Goal: Information Seeking & Learning: Learn about a topic

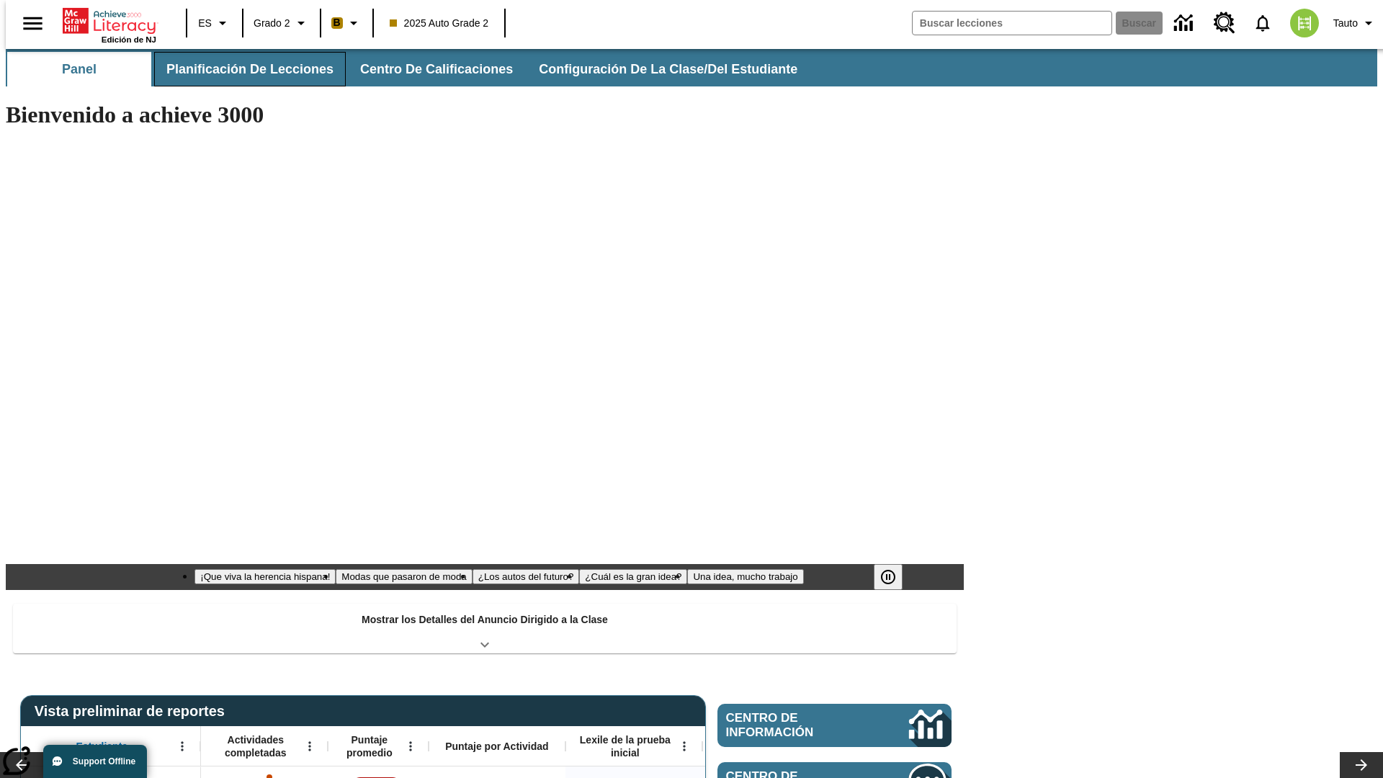
click at [241, 69] on span "Planificación de lecciones" at bounding box center [249, 69] width 167 height 17
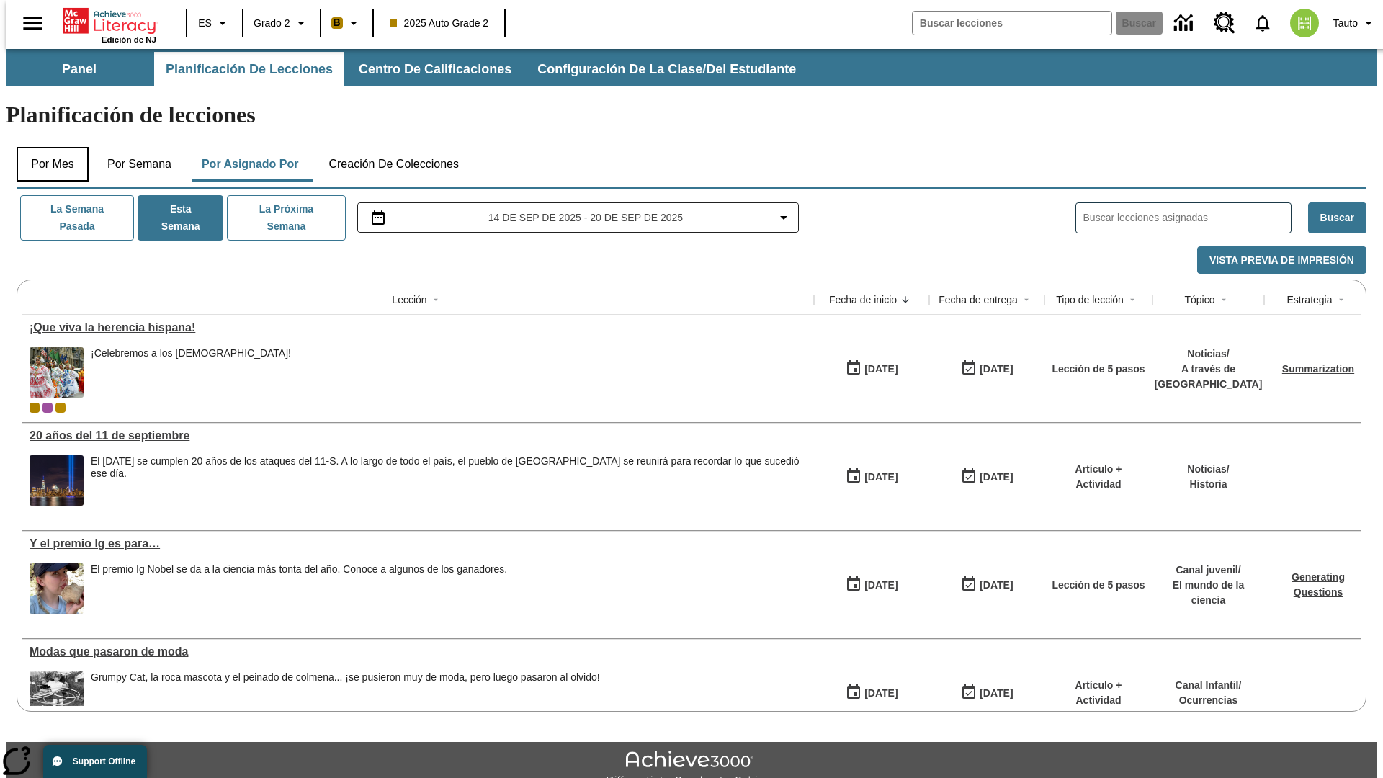
click at [47, 147] on button "Por mes" at bounding box center [53, 164] width 72 height 35
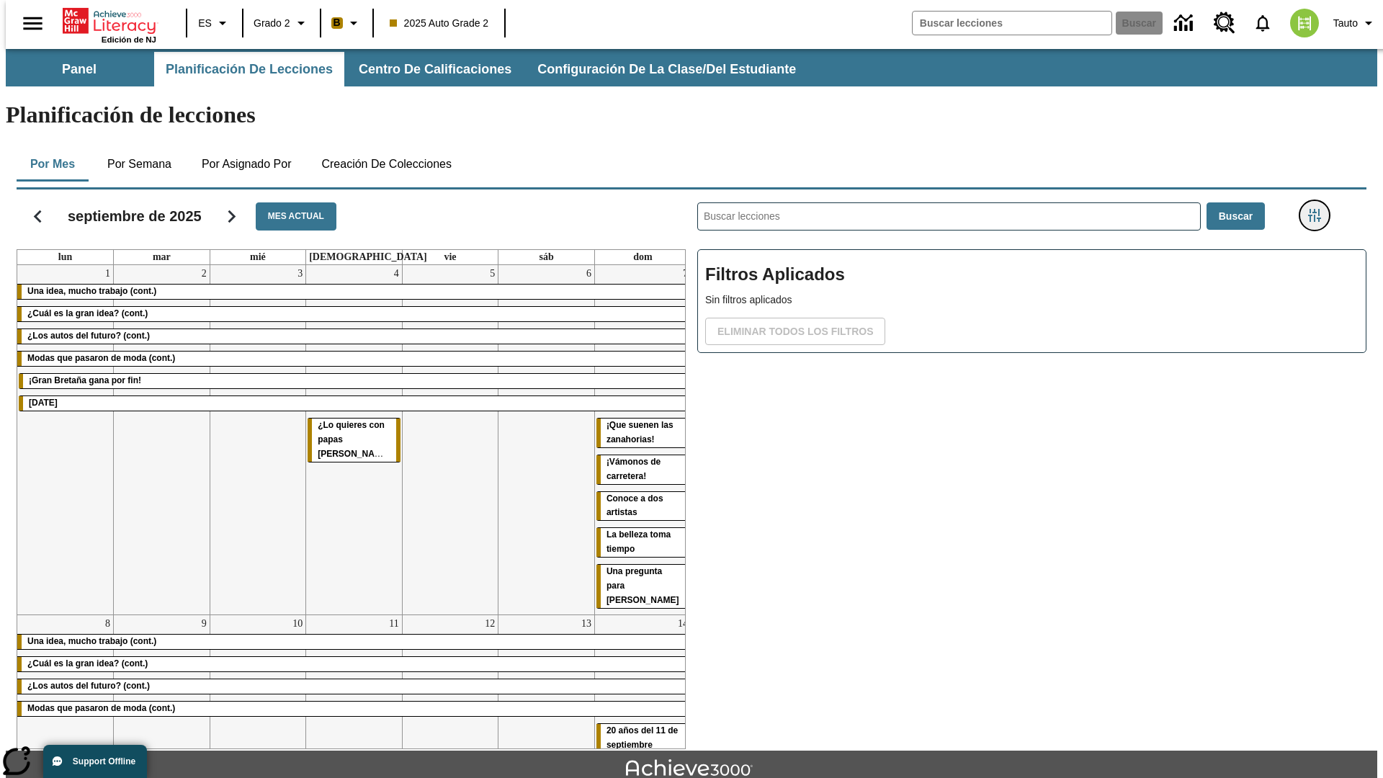
click at [1319, 209] on icon "Menú lateral de filtros" at bounding box center [1314, 215] width 13 height 13
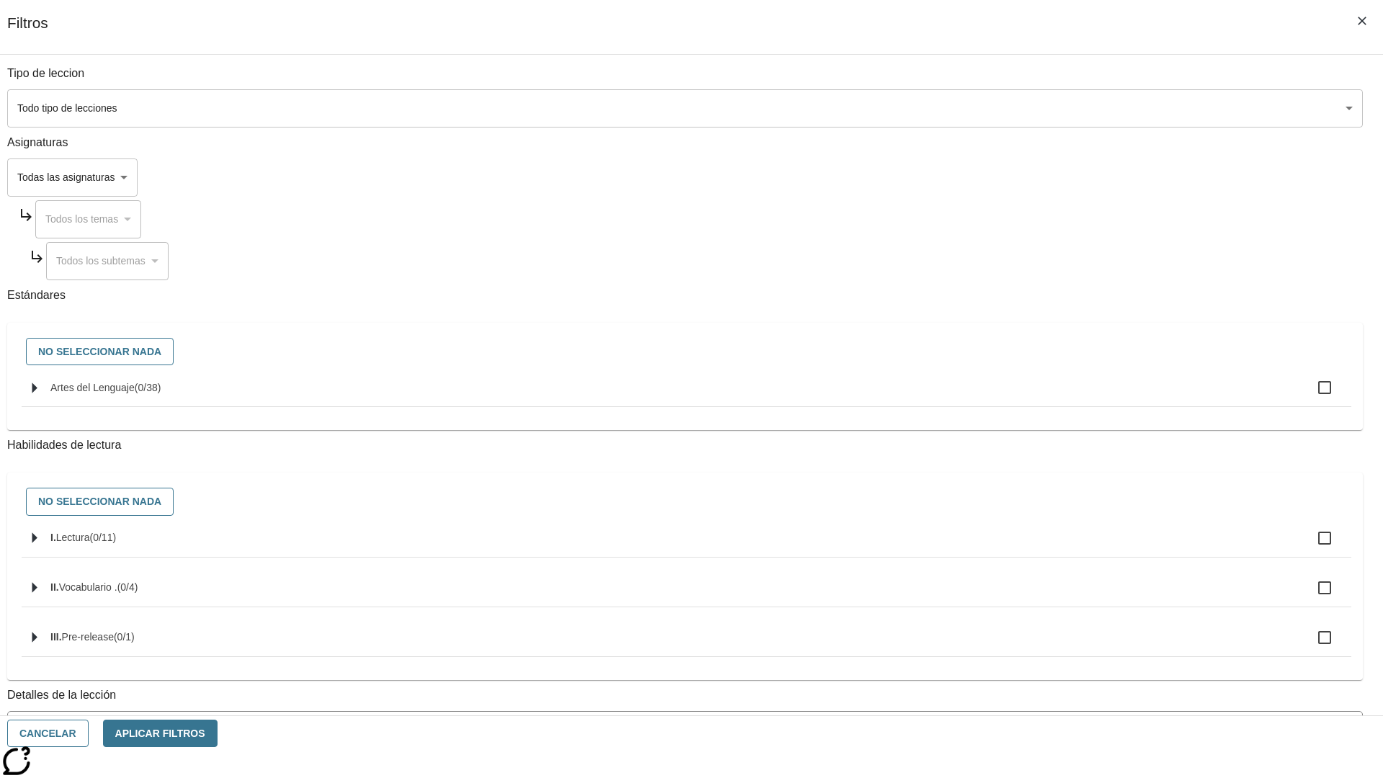
scroll to position [417, 0]
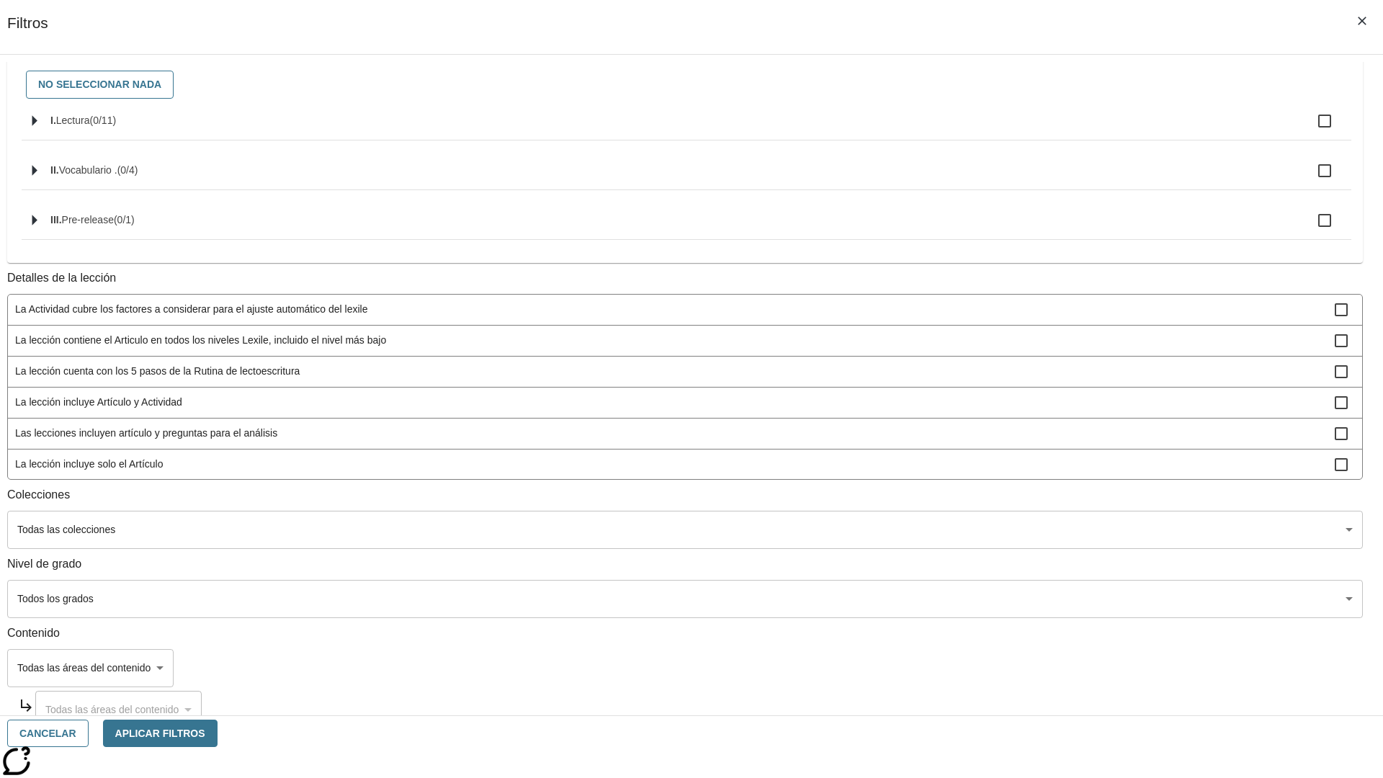
click at [1027, 379] on span "La lección cuenta con los 5 pasos de la Rutina de lectoescritura" at bounding box center [675, 371] width 1320 height 15
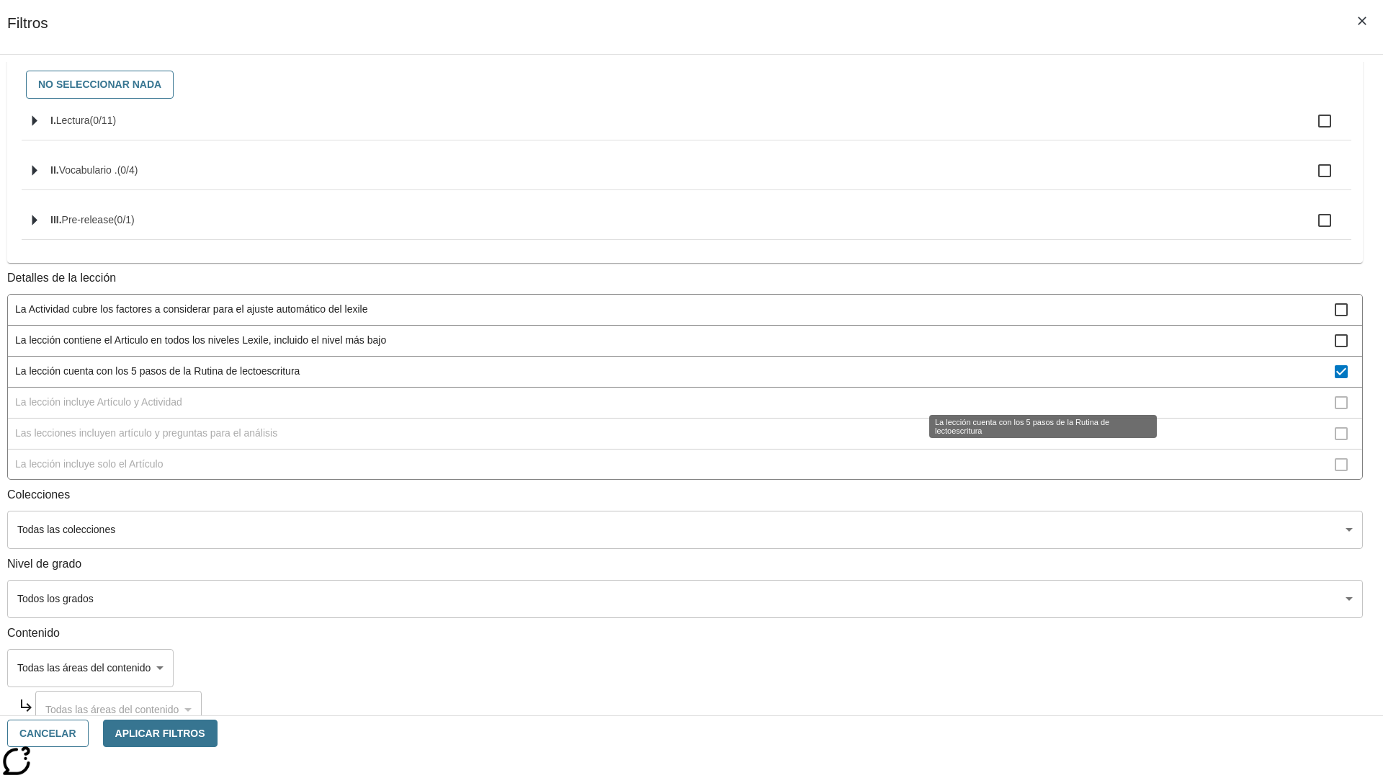
click at [1027, 379] on span "La lección cuenta con los 5 pasos de la Rutina de lectoescritura" at bounding box center [675, 371] width 1320 height 15
checkbox input "false"
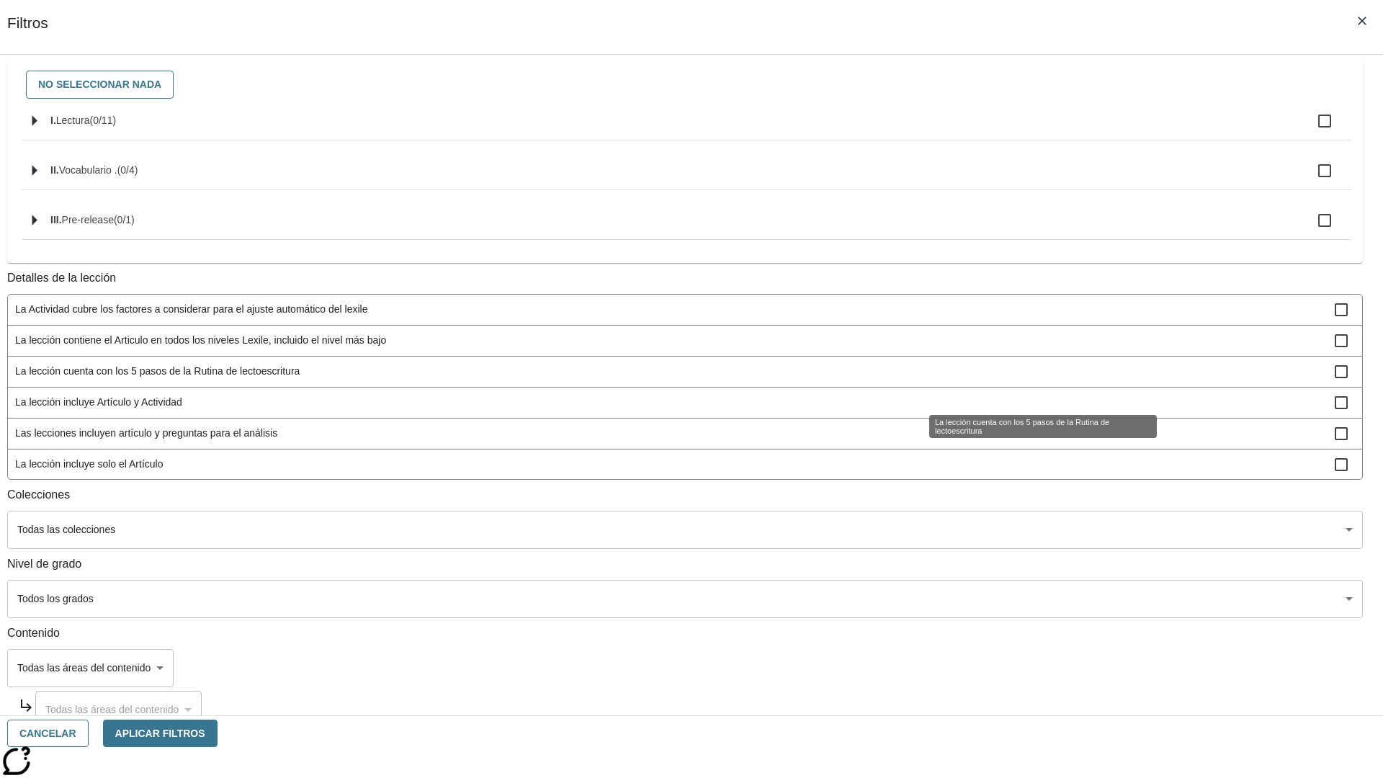
click at [1027, 410] on span "La lección incluye Artículo y Actividad" at bounding box center [675, 402] width 1320 height 15
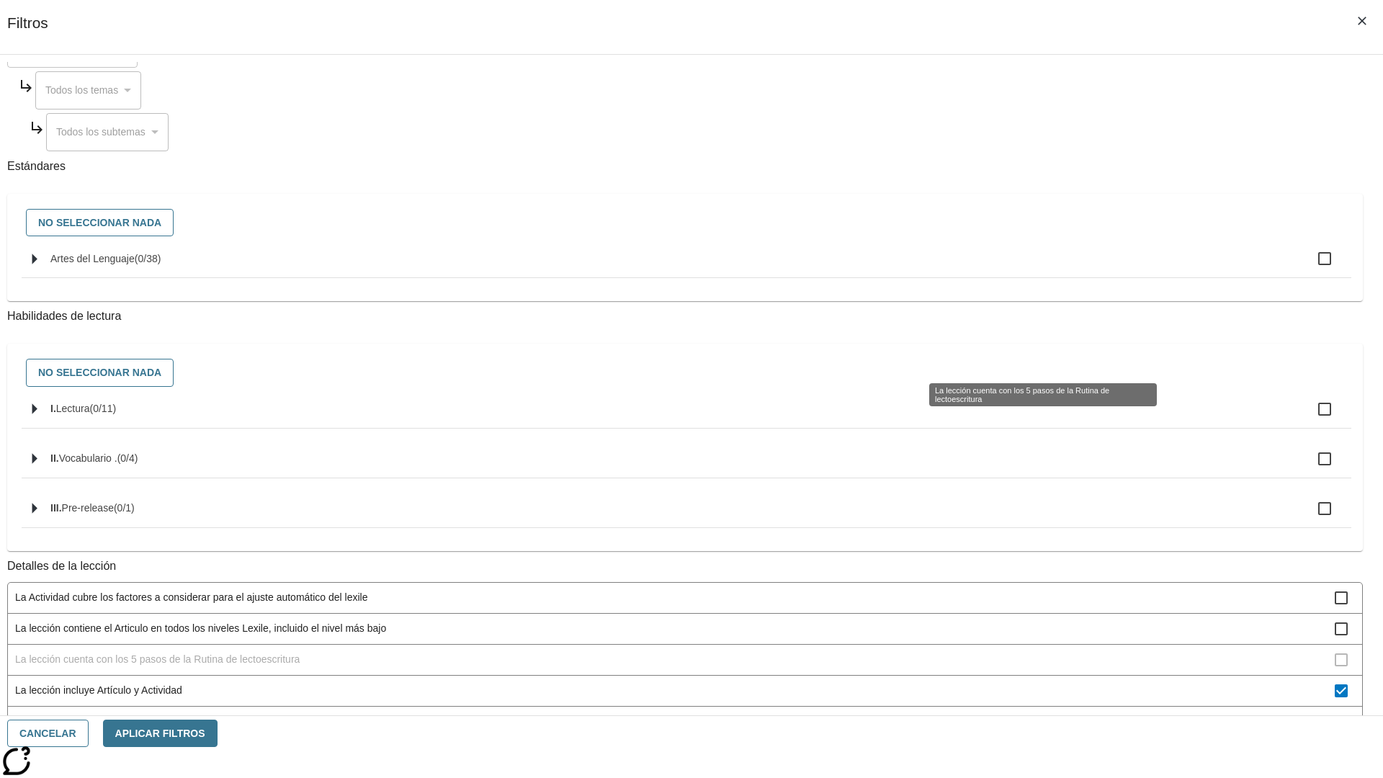
scroll to position [432, 0]
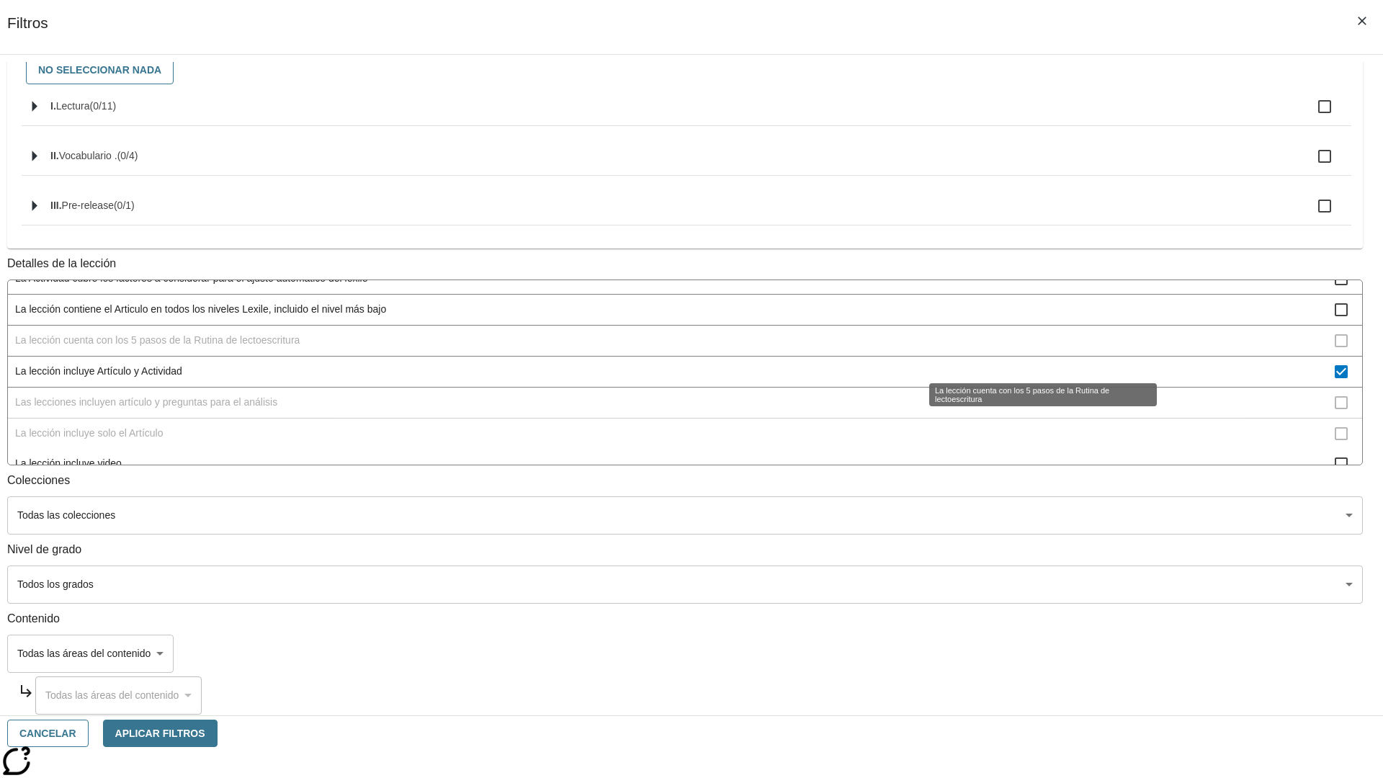
click at [1027, 364] on span "La lección incluye Artículo y Actividad" at bounding box center [675, 371] width 1320 height 15
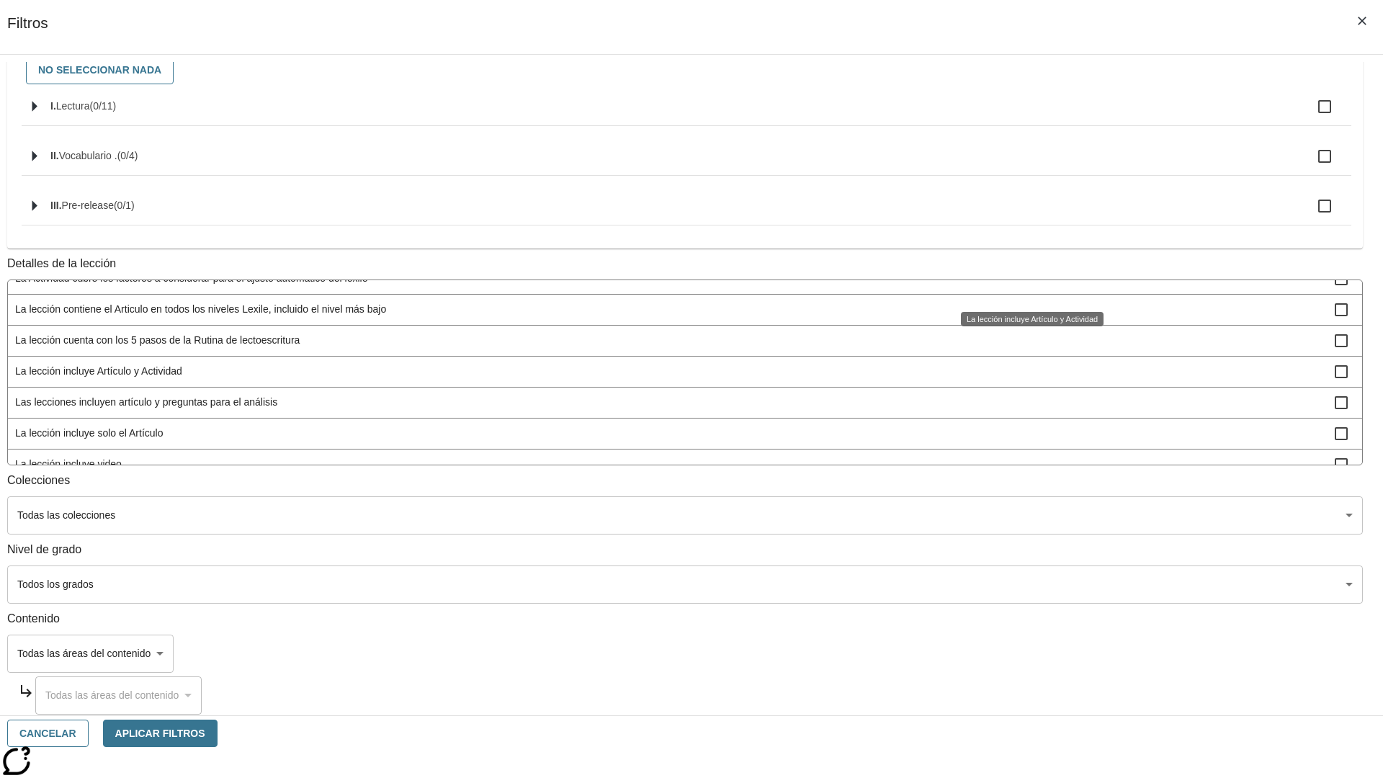
checkbox input "false"
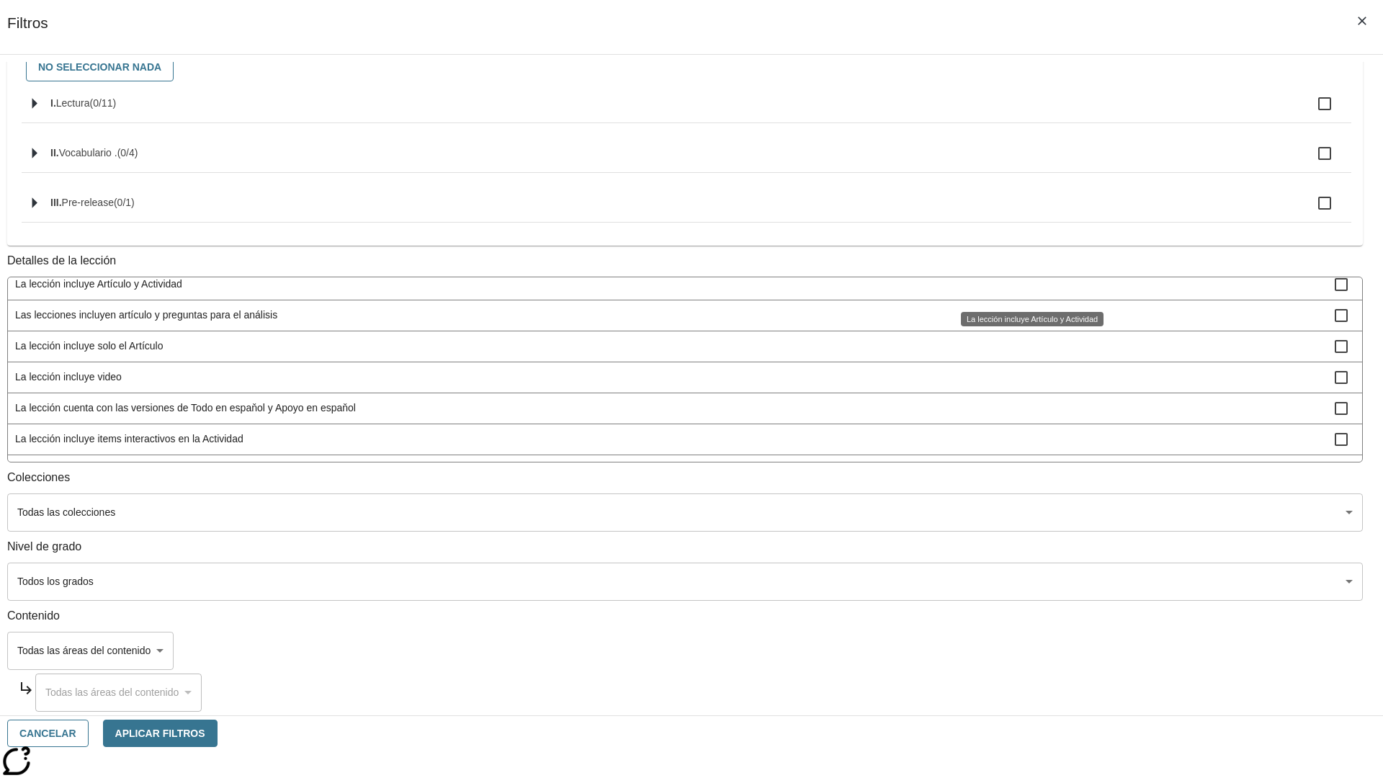
click at [1027, 323] on span "Las lecciones incluyen artículo y preguntas para el análisis" at bounding box center [675, 315] width 1320 height 15
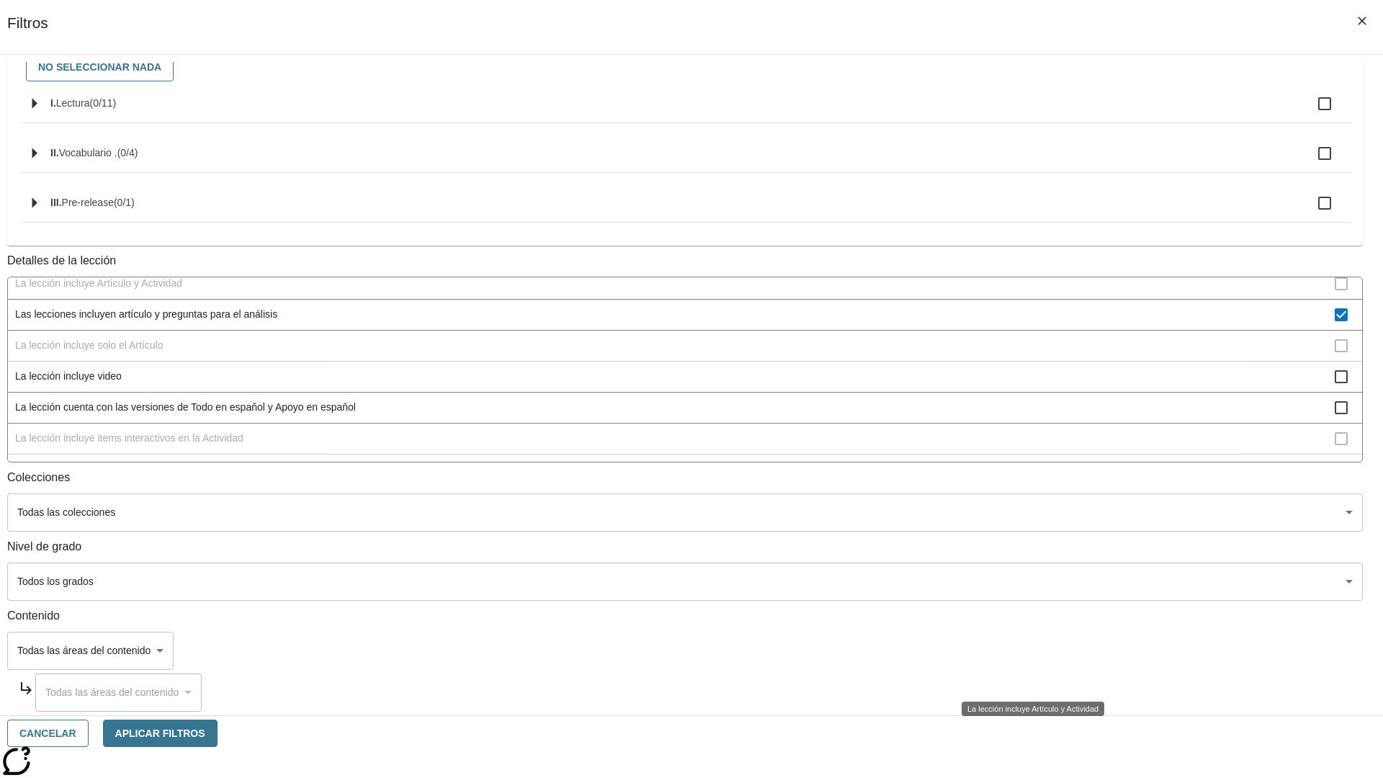
scroll to position [0, 0]
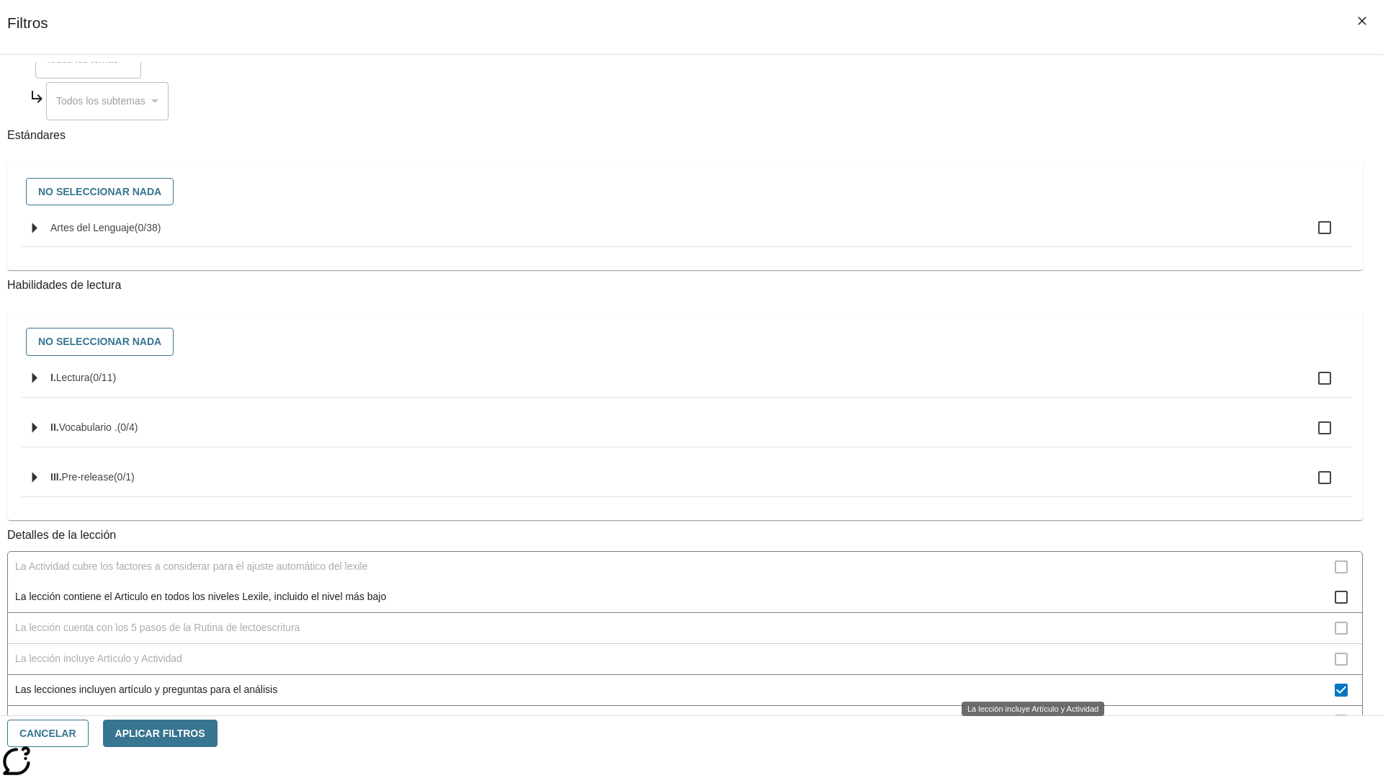
click at [1027, 702] on div "La lección incluye Artículo y Actividad" at bounding box center [1033, 709] width 143 height 14
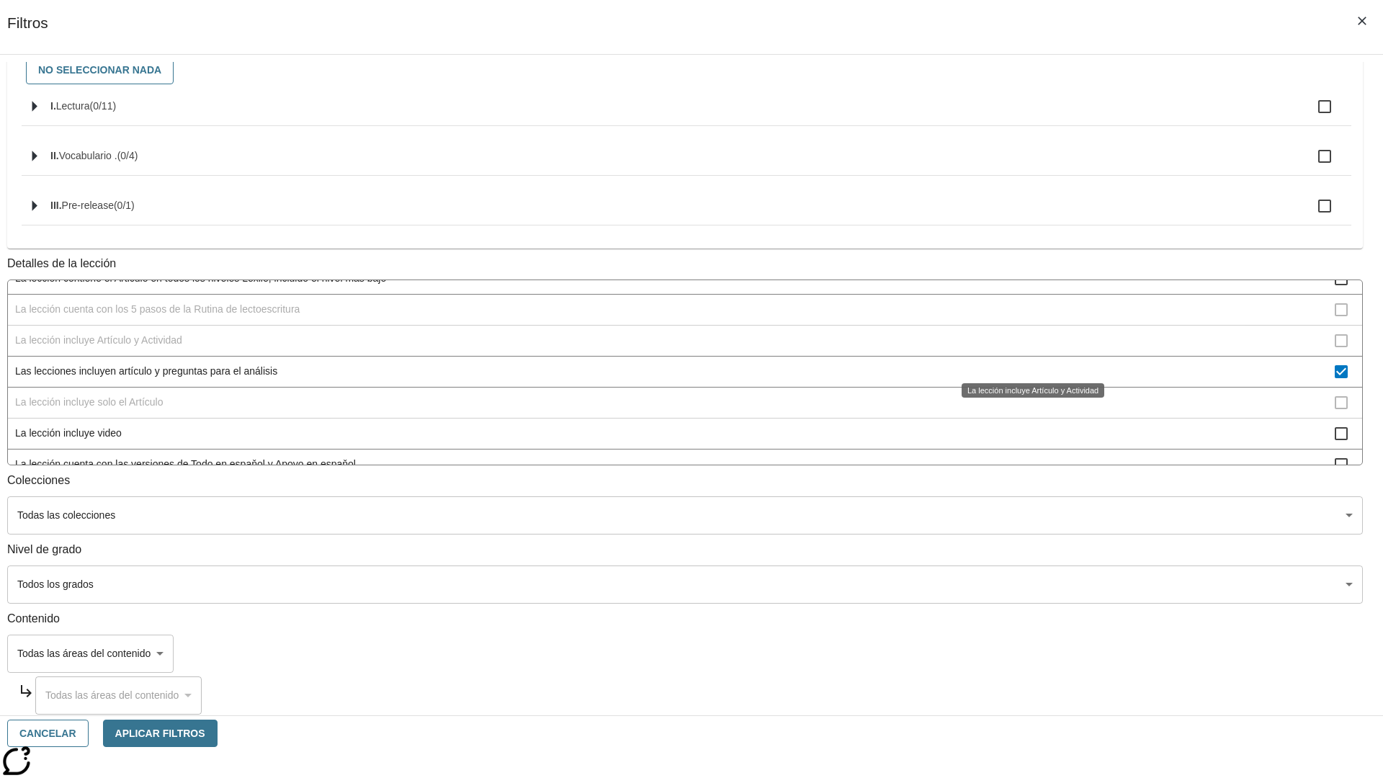
click at [1027, 364] on span "Las lecciones incluyen artículo y preguntas para el análisis" at bounding box center [675, 371] width 1320 height 15
checkbox input "false"
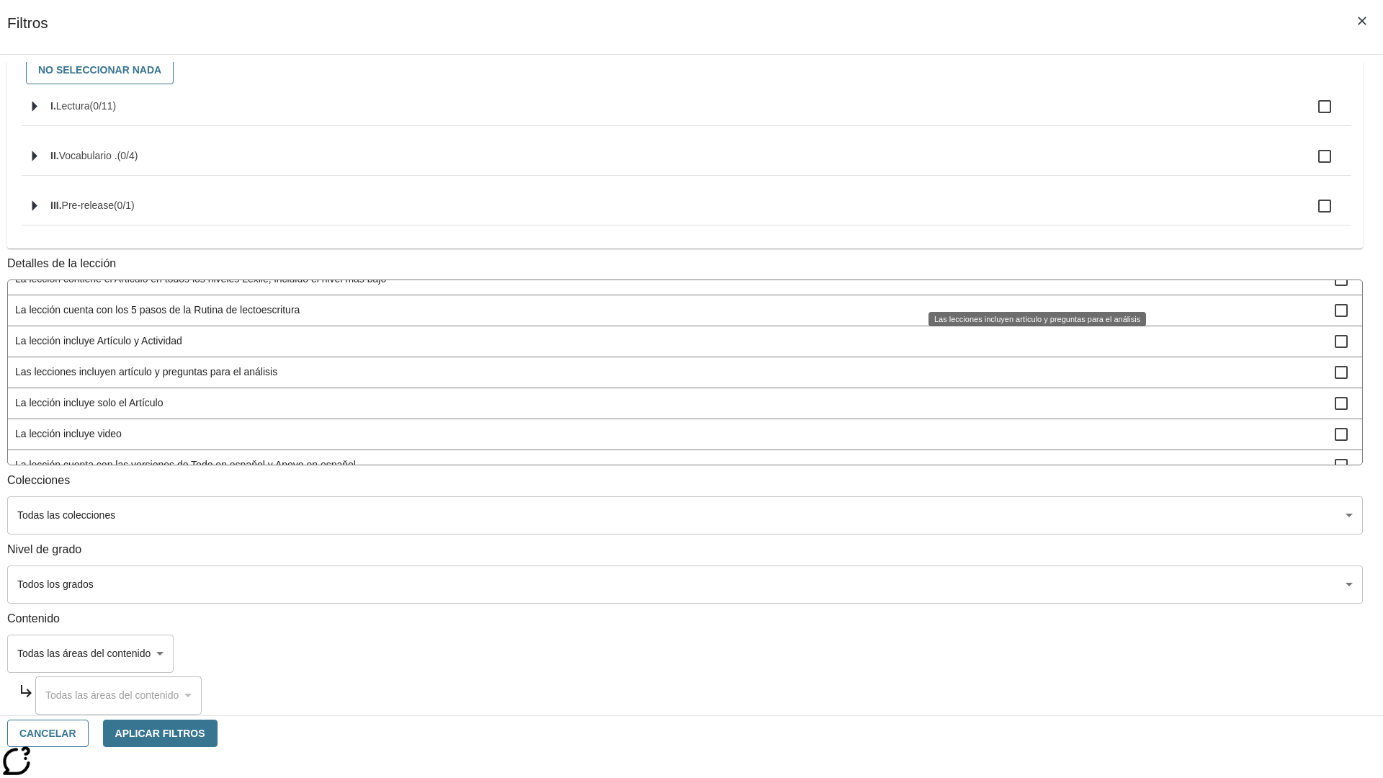
scroll to position [450, 1]
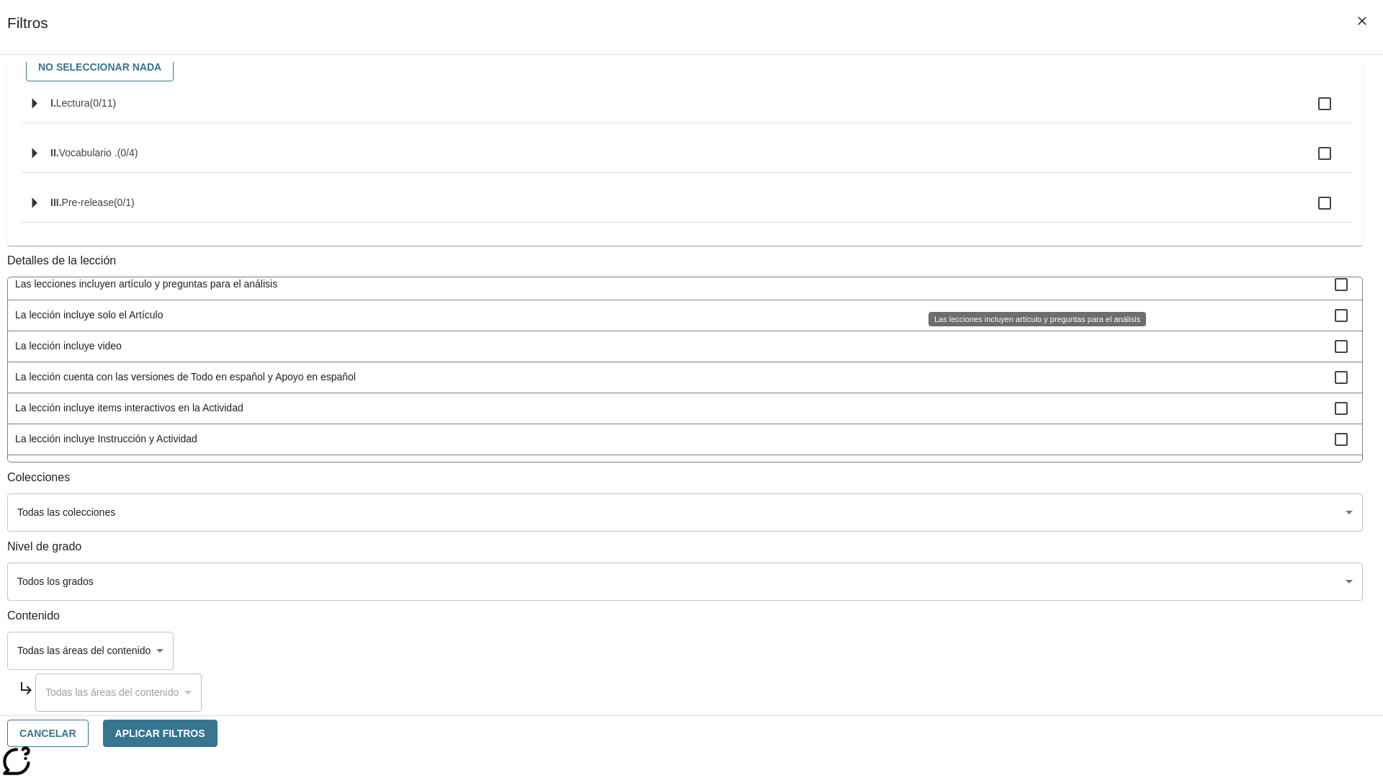
click at [1027, 323] on span "La lección incluye solo el Artículo" at bounding box center [675, 315] width 1320 height 15
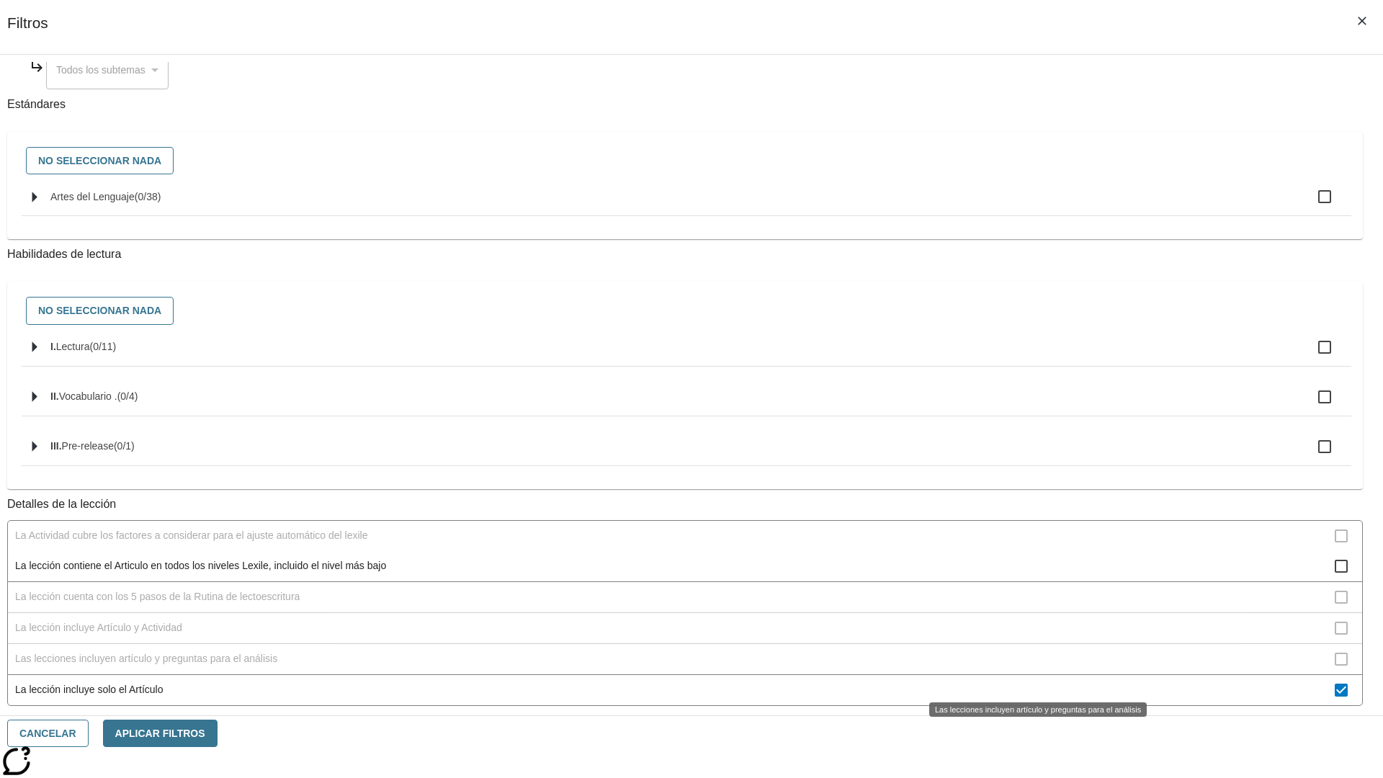
scroll to position [432, 0]
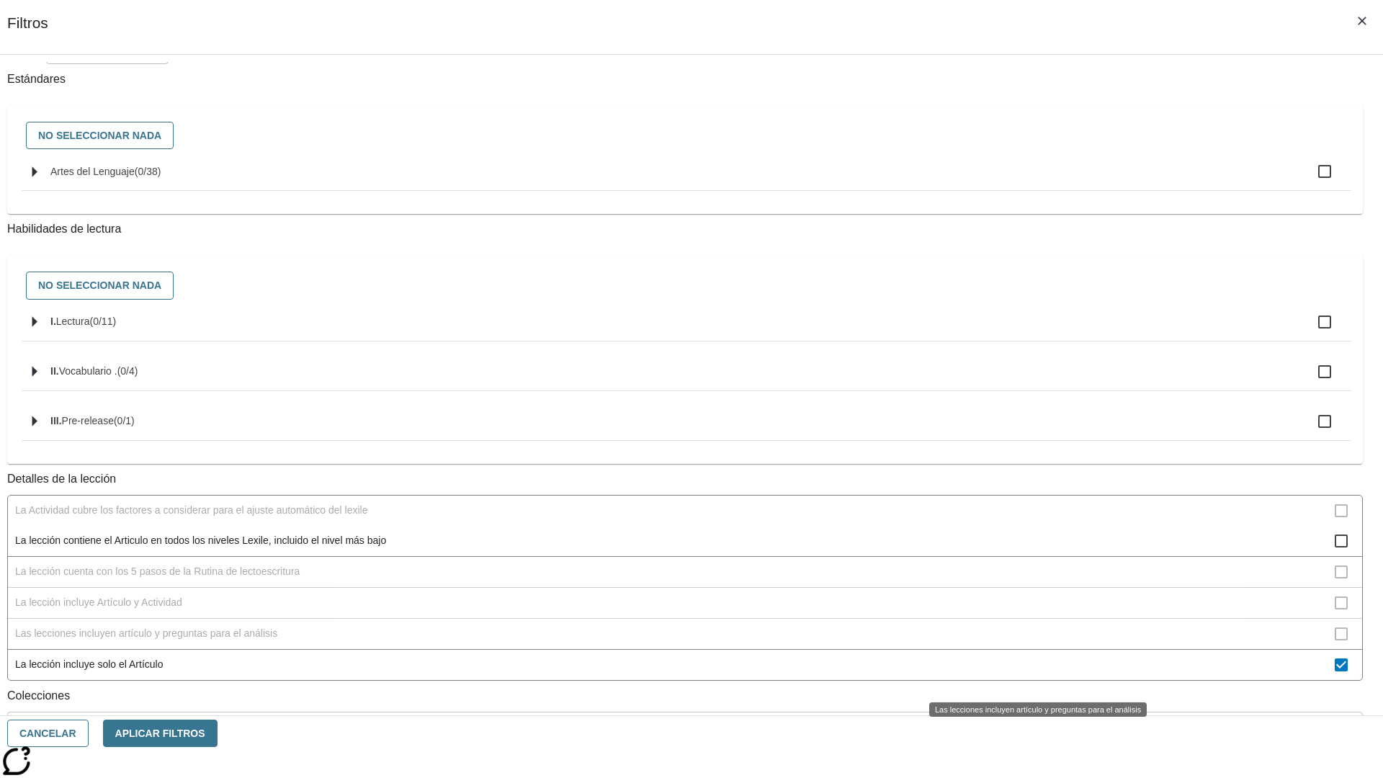
click at [1027, 702] on div "Las lecciones incluyen artículo y preguntas para el análisis" at bounding box center [1038, 709] width 218 height 14
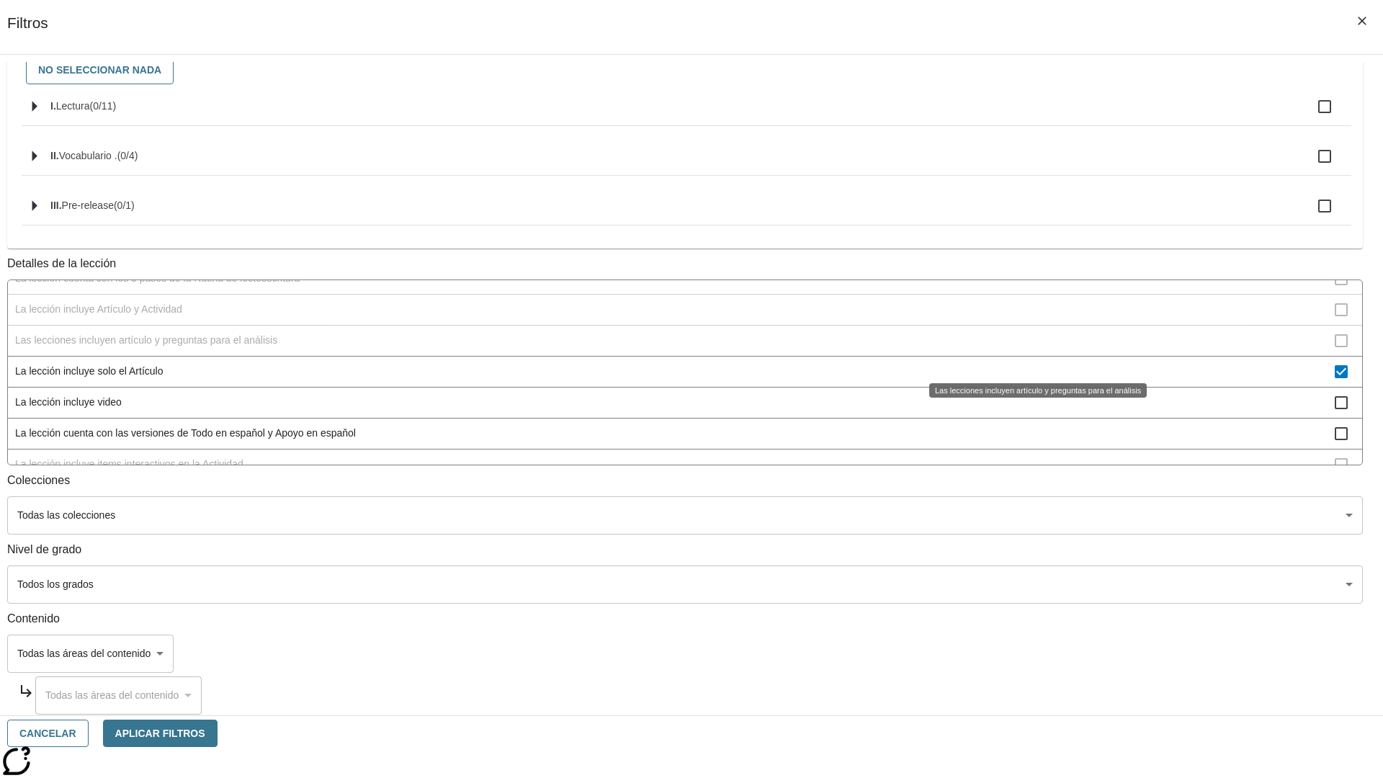
click at [1027, 364] on span "La lección incluye solo el Artículo" at bounding box center [675, 371] width 1320 height 15
checkbox input "false"
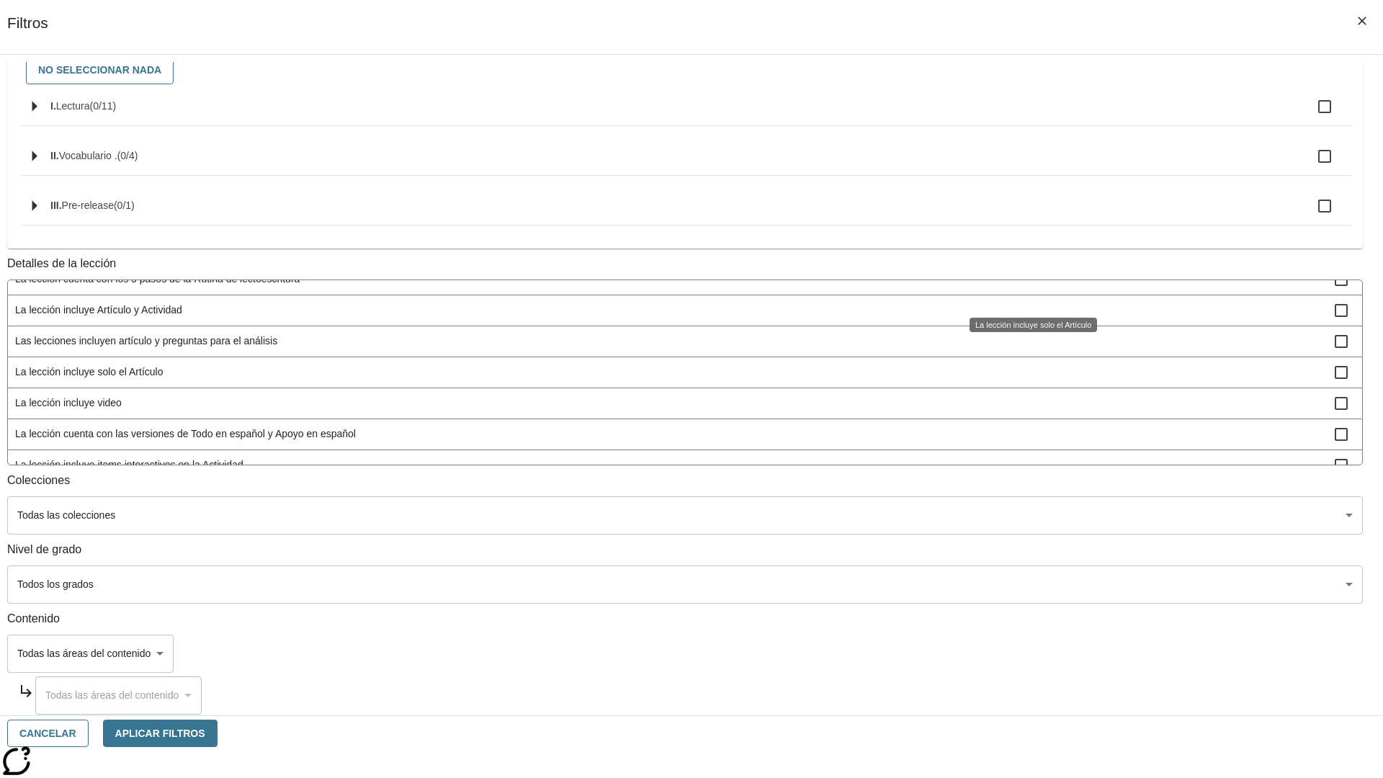
scroll to position [450, 1]
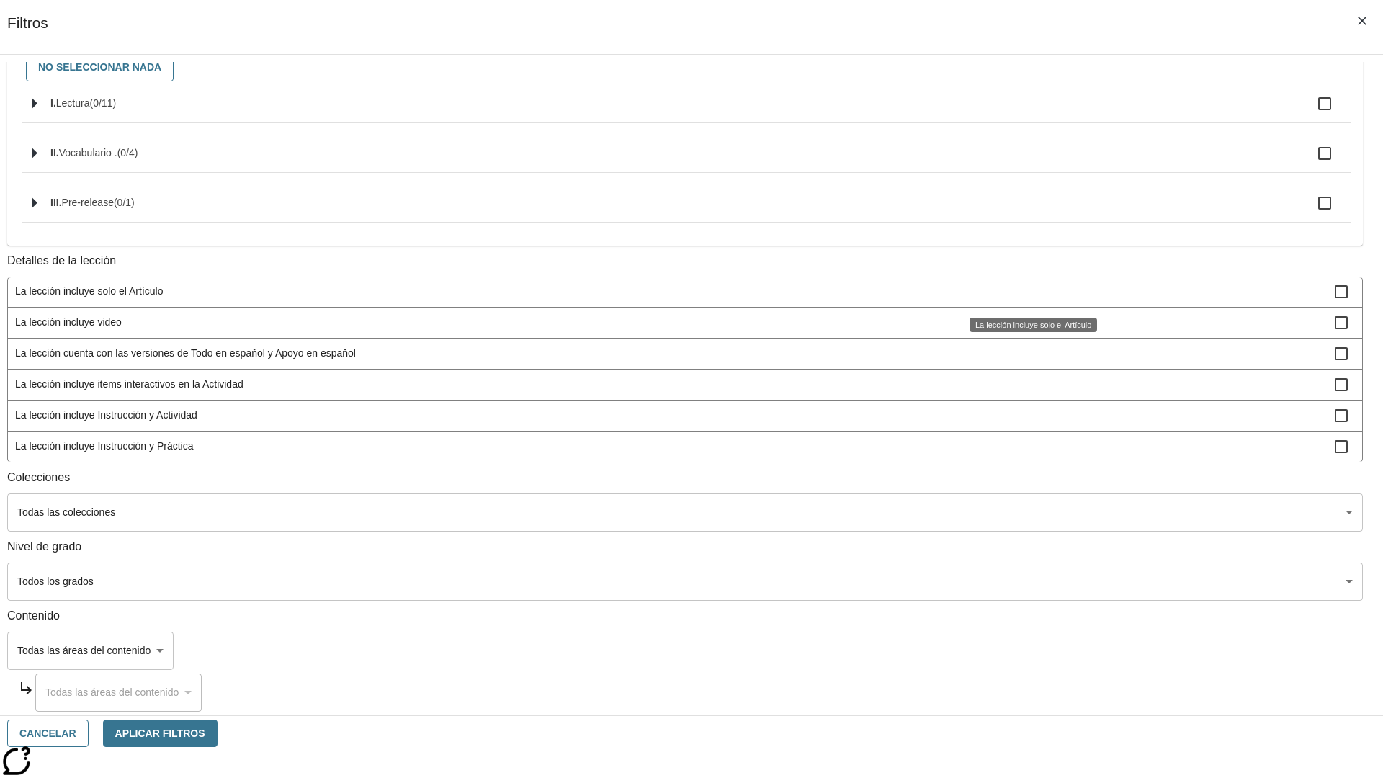
click at [1027, 384] on span "La lección incluye items interactivos en la Actividad" at bounding box center [675, 384] width 1320 height 15
checkbox input "false"
click at [1027, 423] on span "La lección incluye Instrucción y Actividad" at bounding box center [675, 415] width 1320 height 15
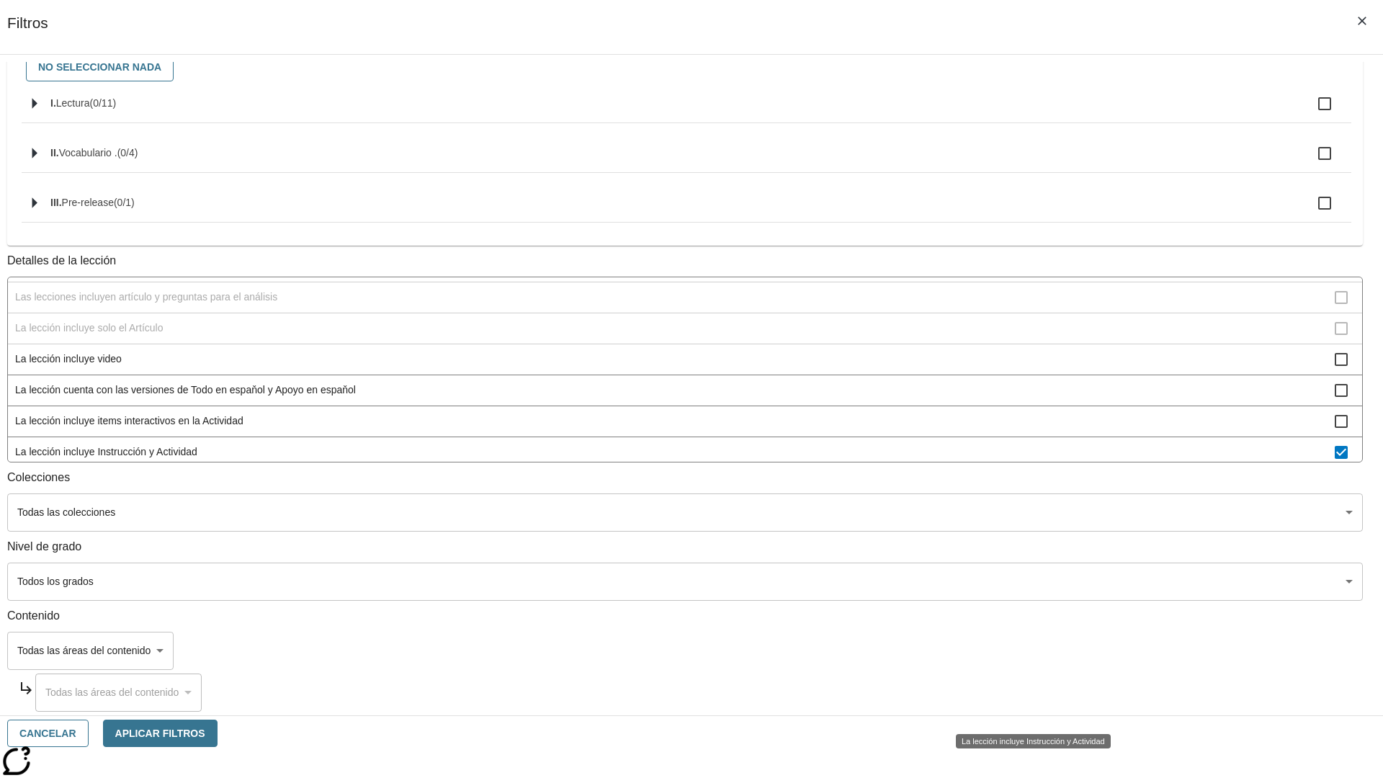
scroll to position [196, 0]
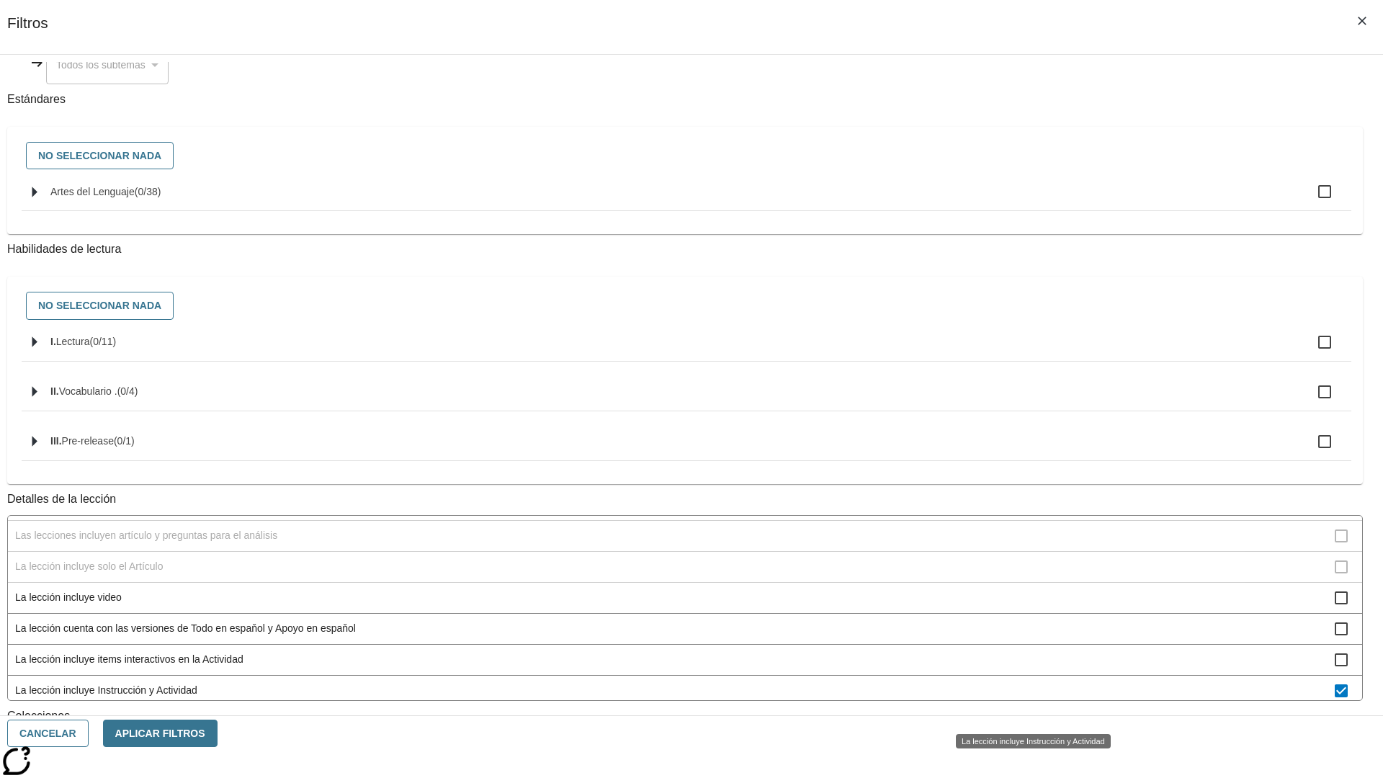
click at [1027, 698] on span "La lección incluye Instrucción y Actividad" at bounding box center [675, 690] width 1320 height 15
checkbox input "false"
click at [1027, 714] on span "La lección incluye Instrucción y Práctica" at bounding box center [675, 721] width 1320 height 15
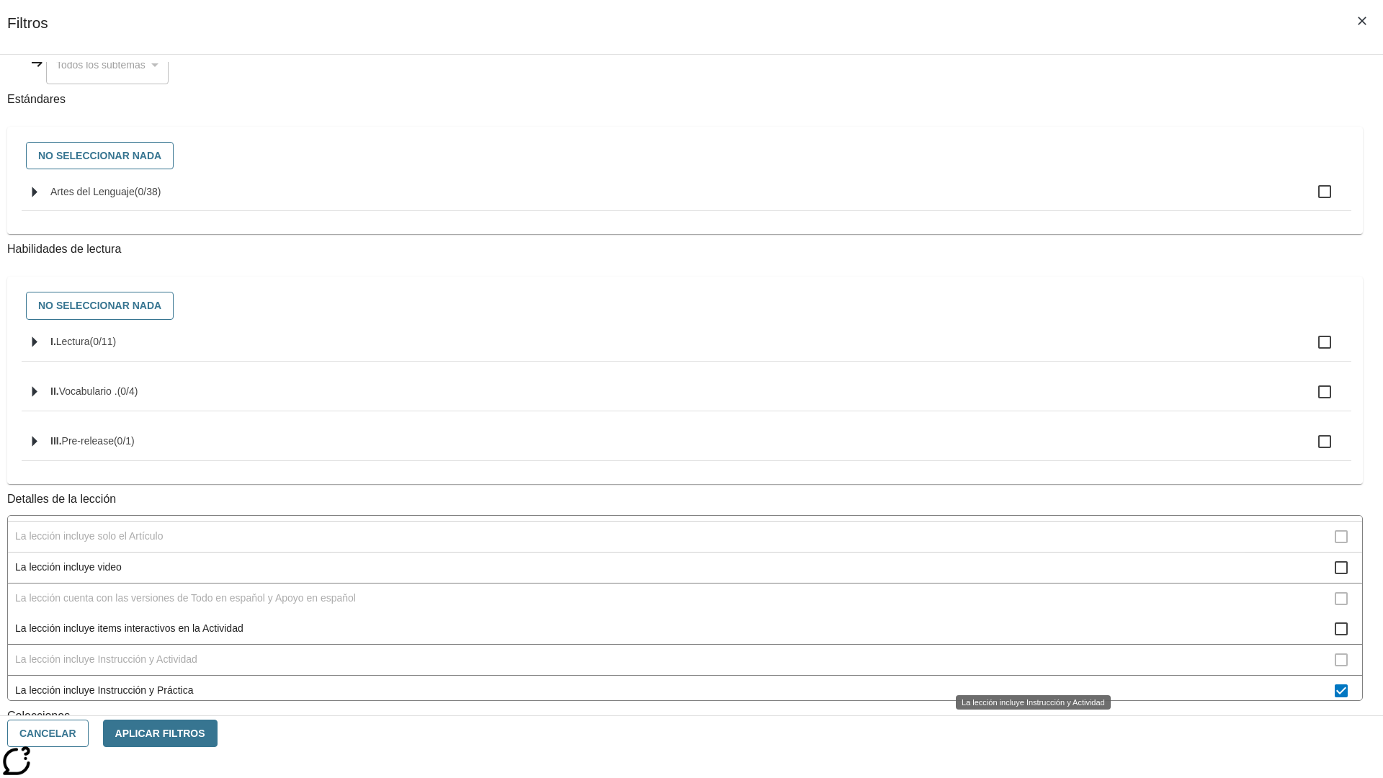
click at [1027, 683] on span "La lección incluye Instrucción y Práctica" at bounding box center [675, 690] width 1320 height 15
checkbox input "false"
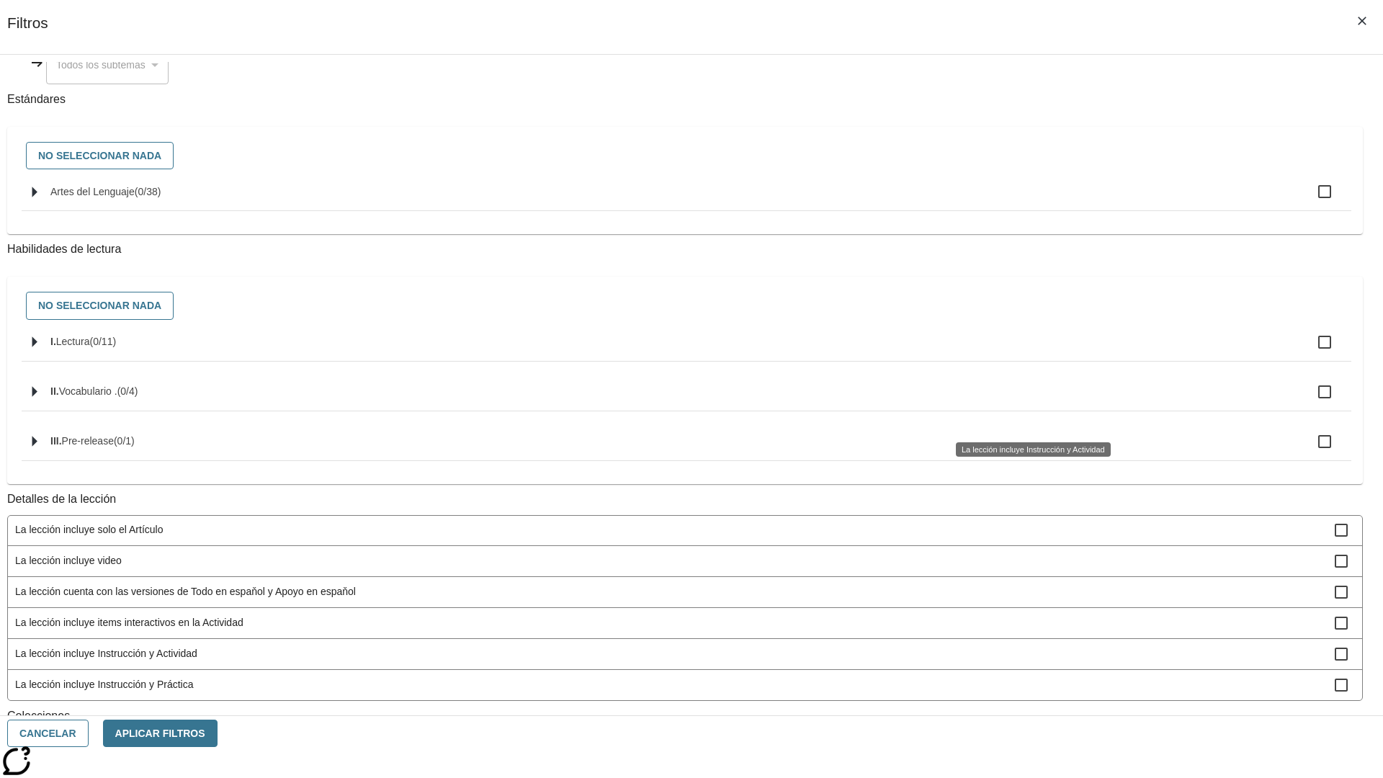
scroll to position [450, 0]
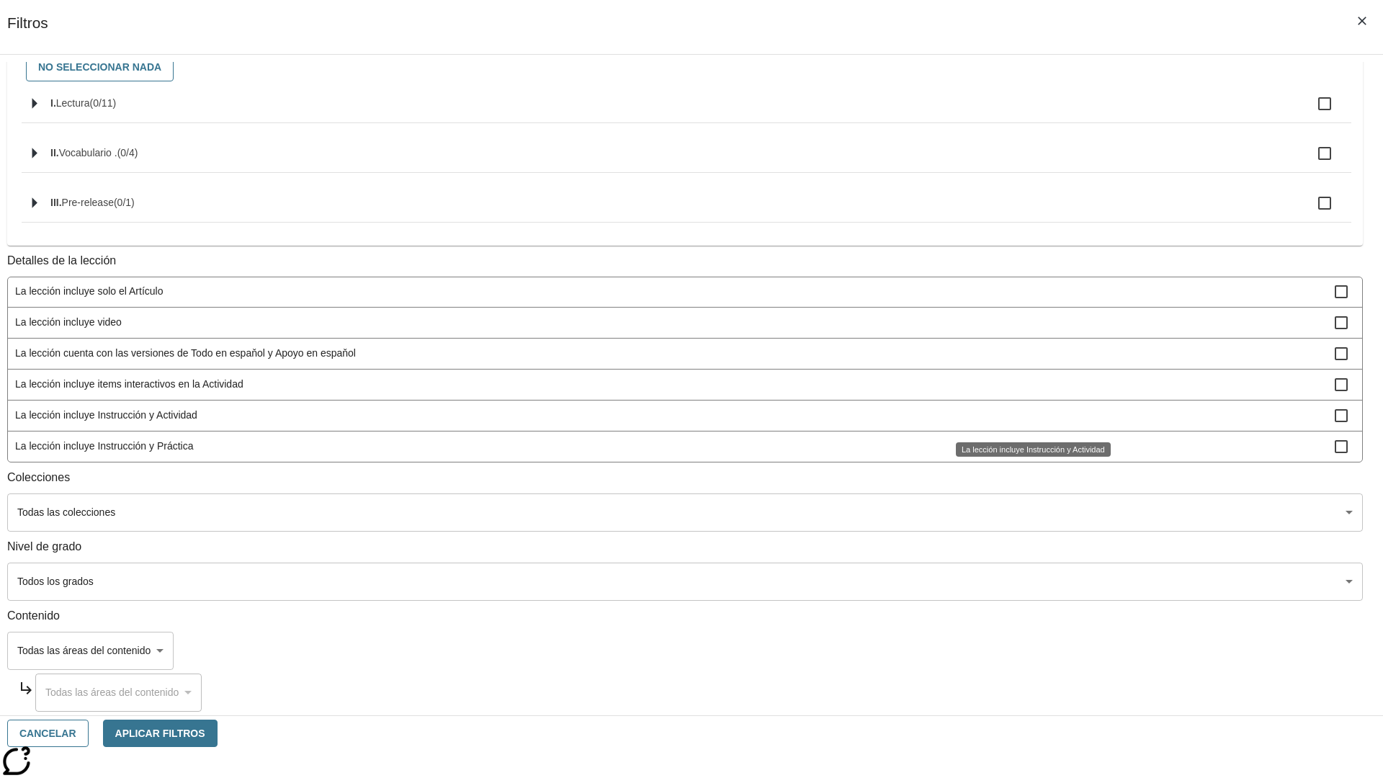
click at [1027, 144] on span "La Actividad cubre los factores a considerar para el ajuste automático del lexi…" at bounding box center [675, 136] width 1320 height 15
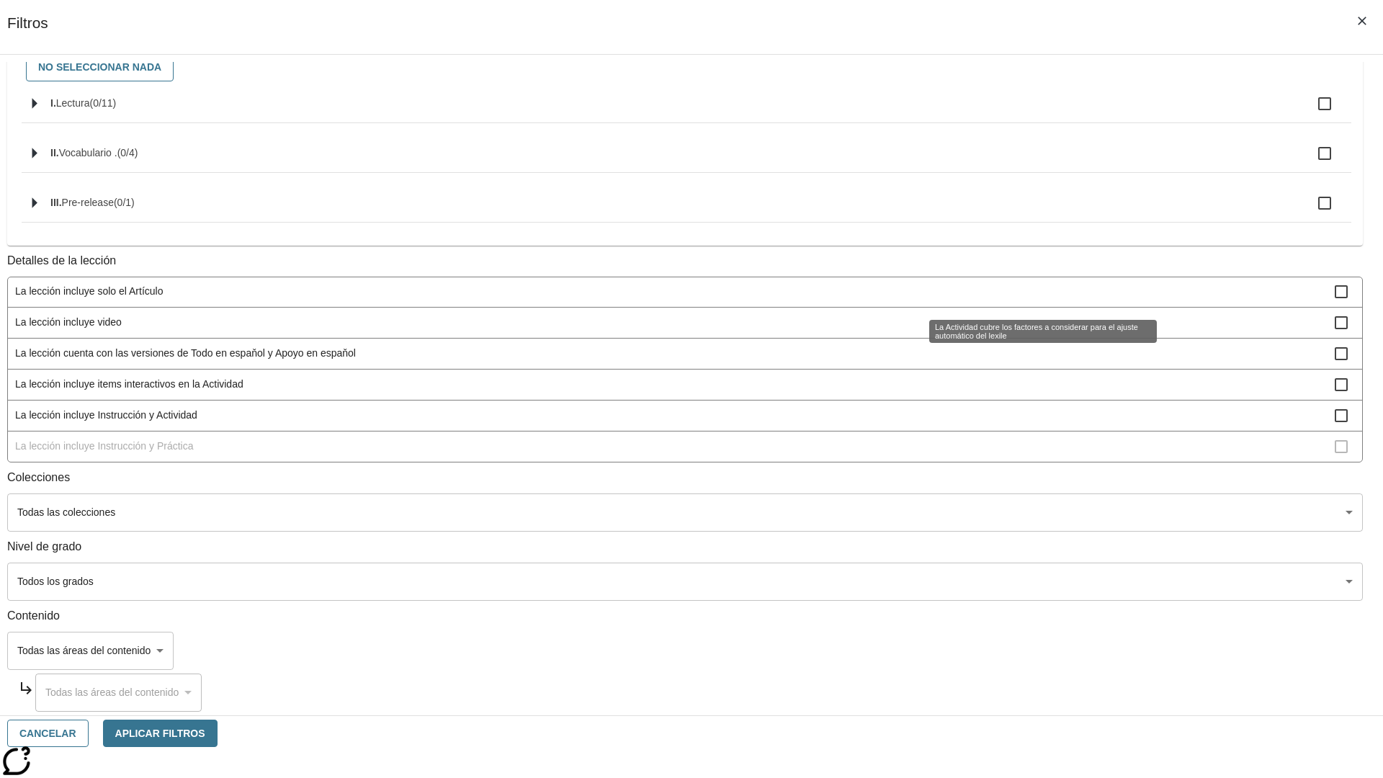
scroll to position [0, 0]
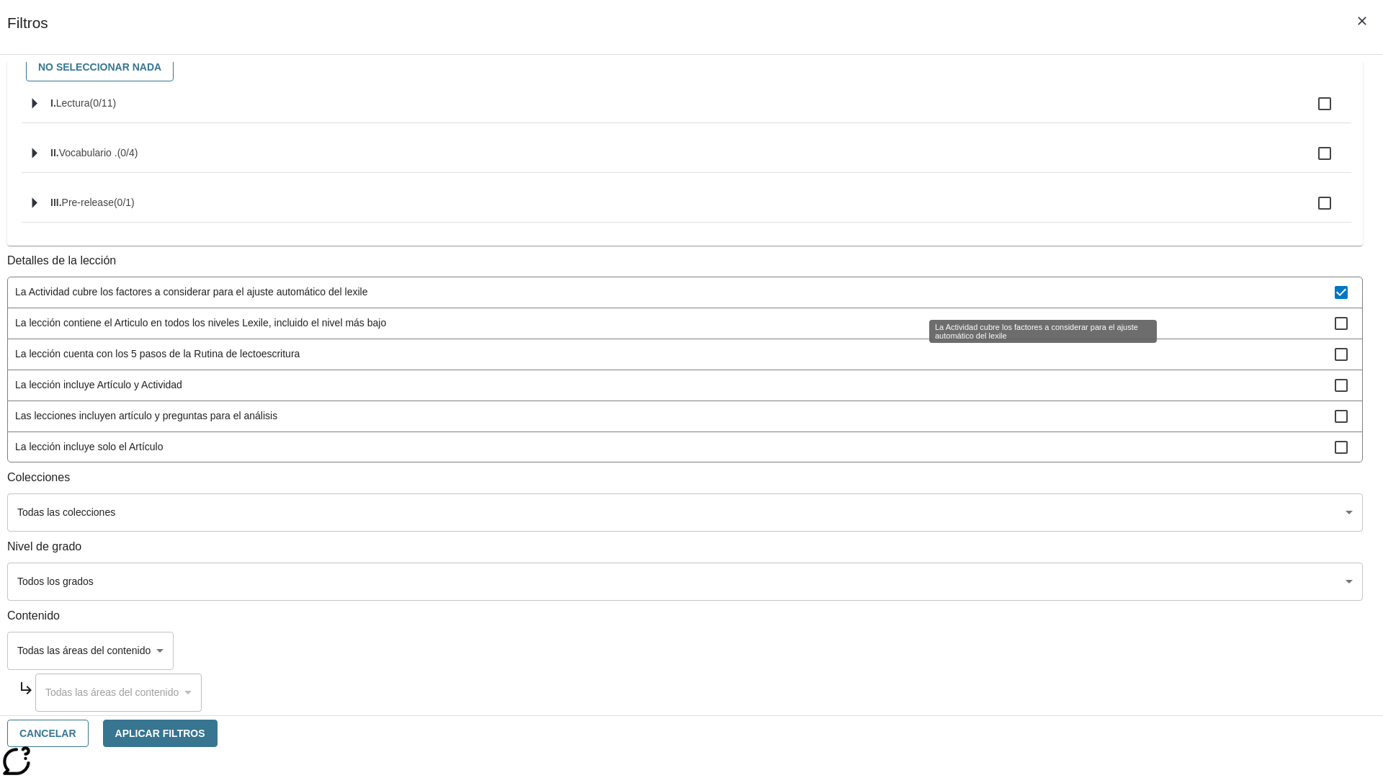
click at [1027, 293] on span "La Actividad cubre los factores a considerar para el ajuste automático del lexi…" at bounding box center [675, 292] width 1320 height 15
checkbox input "false"
click at [1027, 331] on span "La lección contiene el Articulo en todos los niveles Lexile, incluido el nivel …" at bounding box center [675, 323] width 1320 height 15
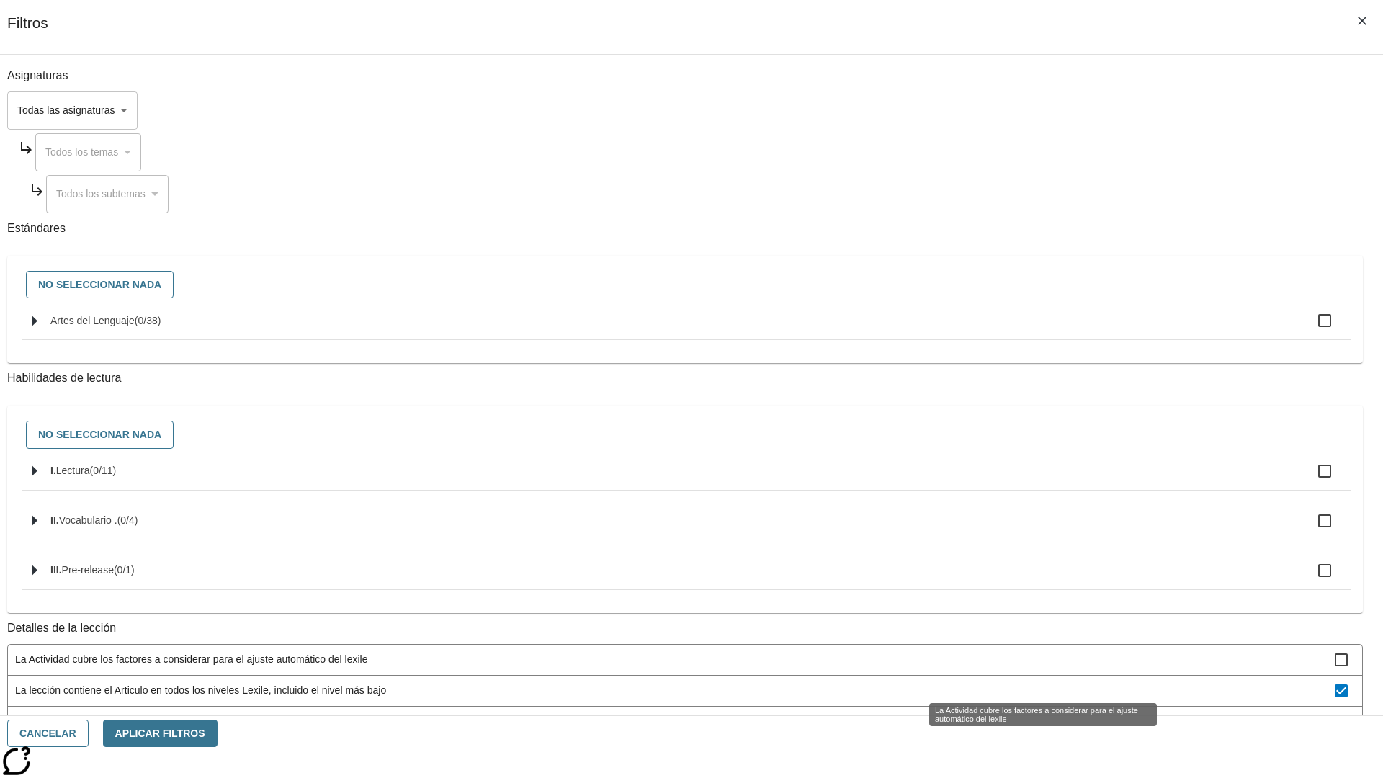
click at [1027, 683] on span "La lección contiene el Articulo en todos los niveles Lexile, incluido el nivel …" at bounding box center [675, 690] width 1320 height 15
checkbox input "false"
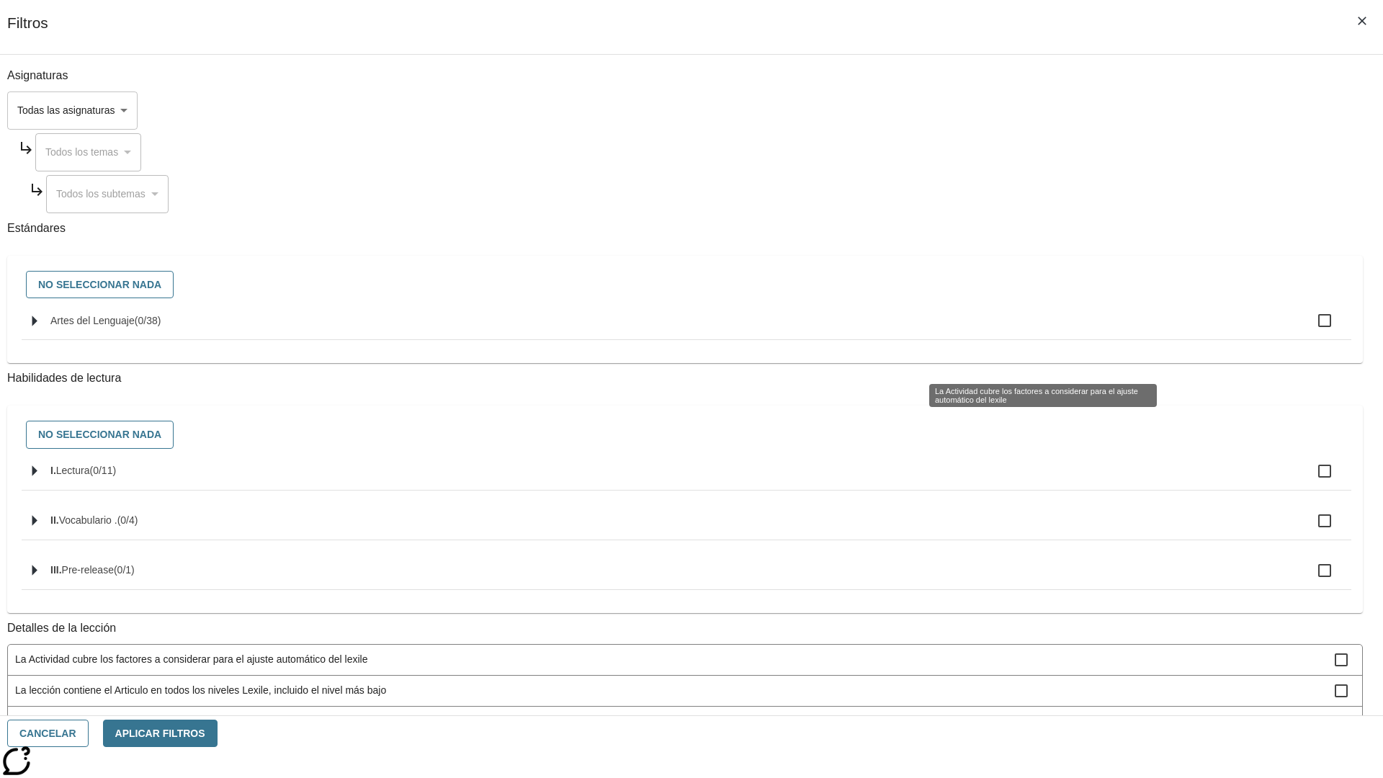
scroll to position [386, 0]
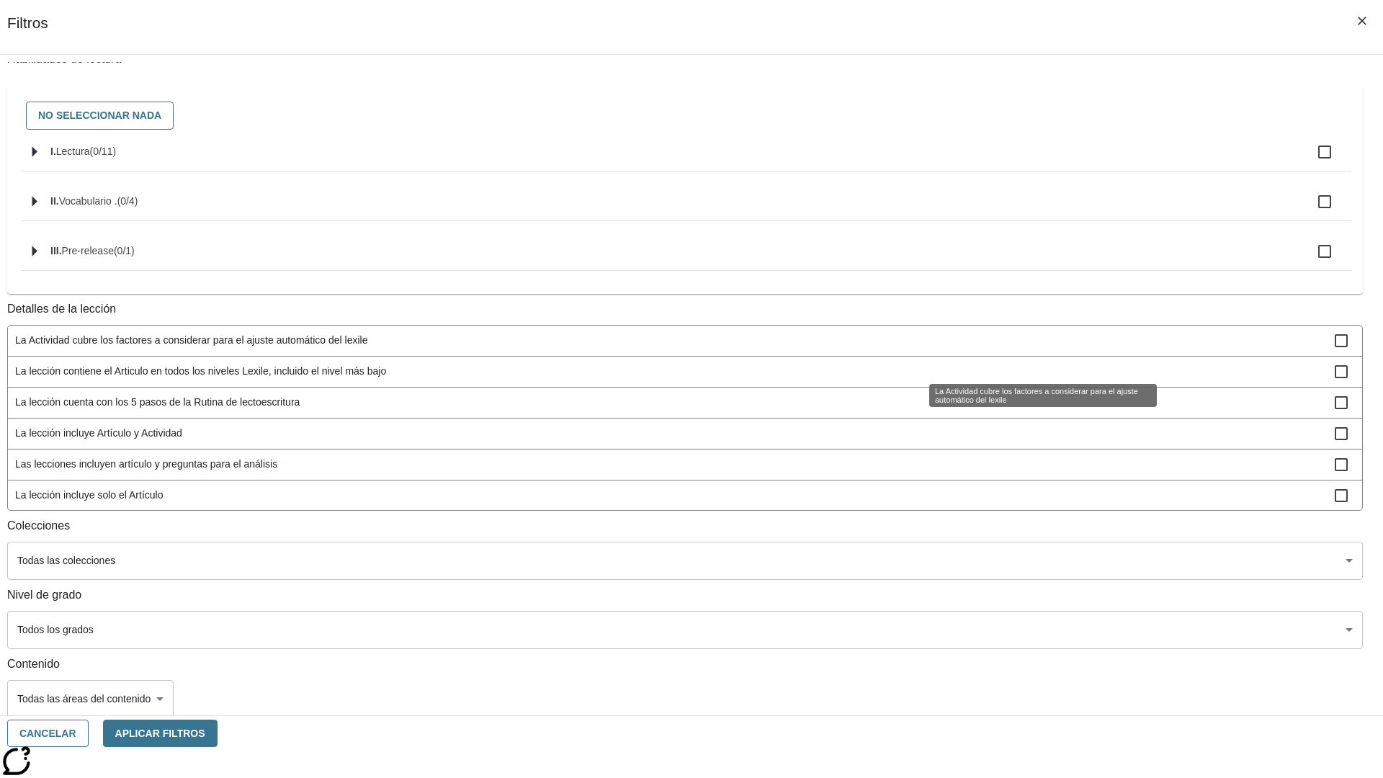
click at [1027, 550] on span "La lección cuenta con las versiones de Todo en espaňol y Apoyo en espaňol" at bounding box center [675, 557] width 1320 height 15
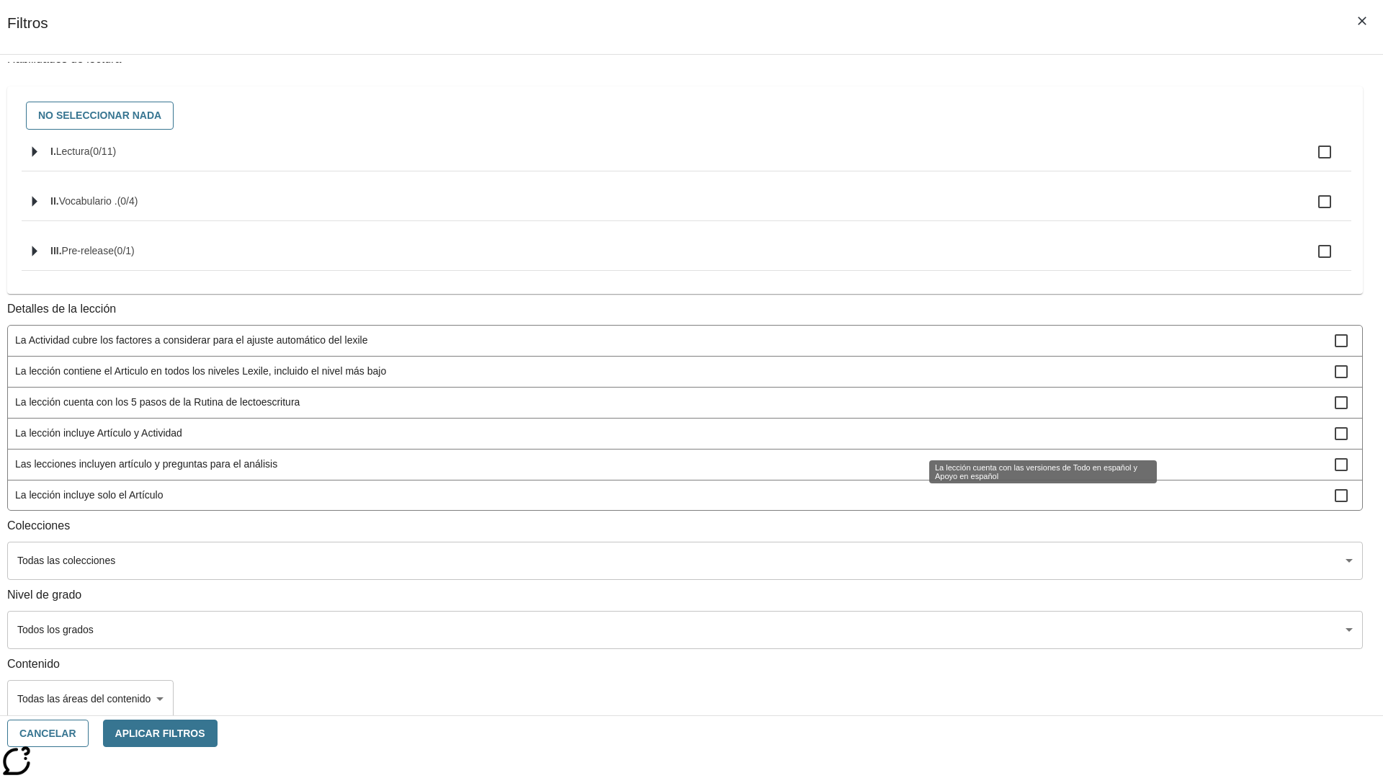
scroll to position [140, 0]
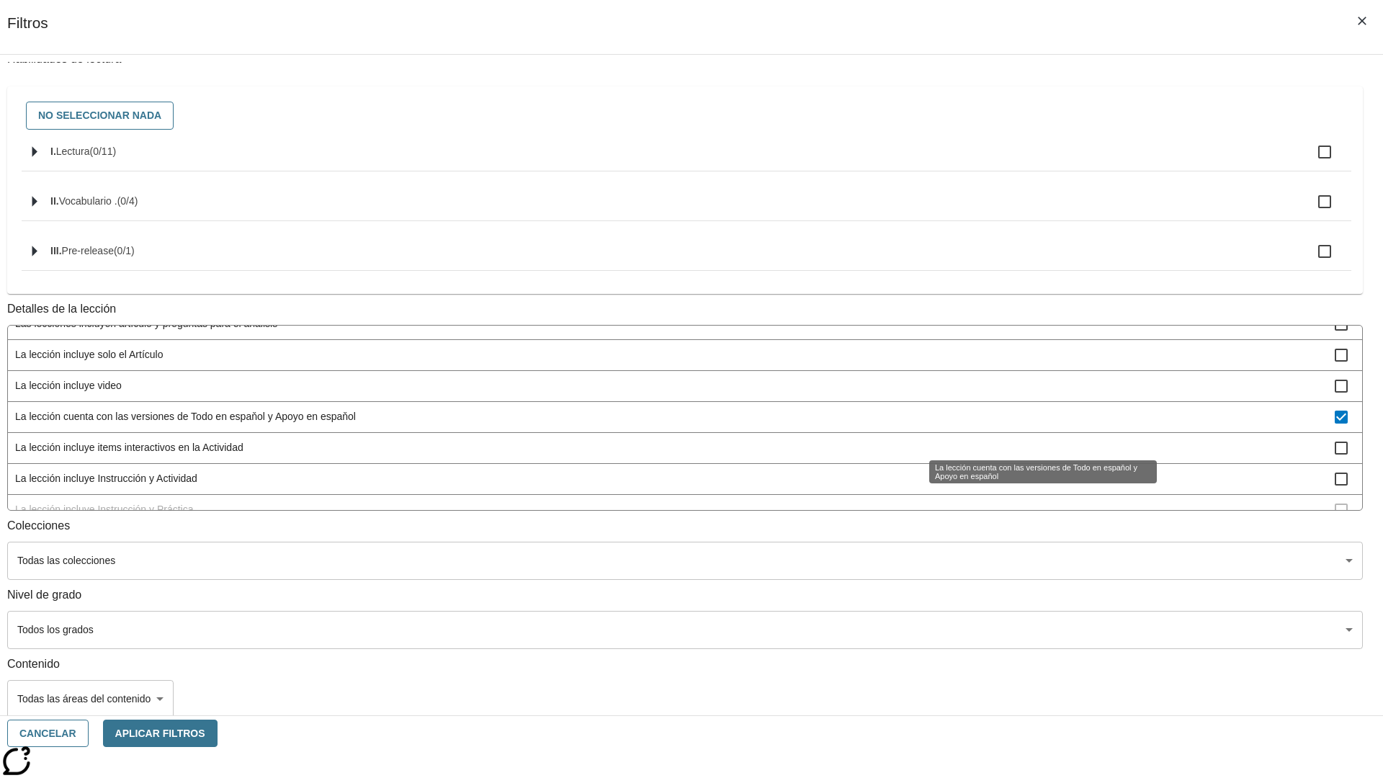
click at [1027, 424] on span "La lección cuenta con las versiones de Todo en espaňol y Apoyo en espaňol" at bounding box center [675, 416] width 1320 height 15
checkbox input "false"
